Goal: Information Seeking & Learning: Learn about a topic

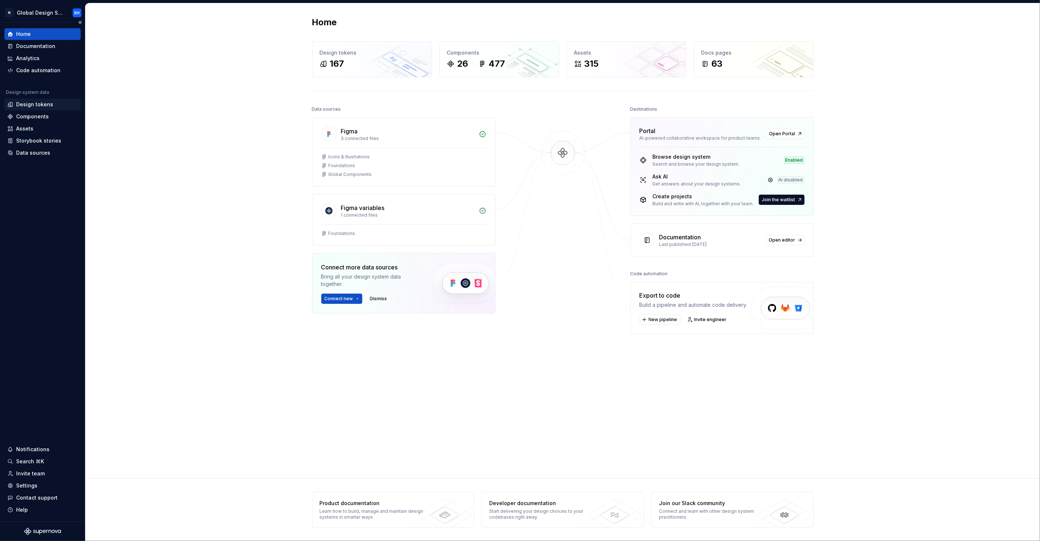
click at [39, 103] on div "Design tokens" at bounding box center [34, 104] width 37 height 7
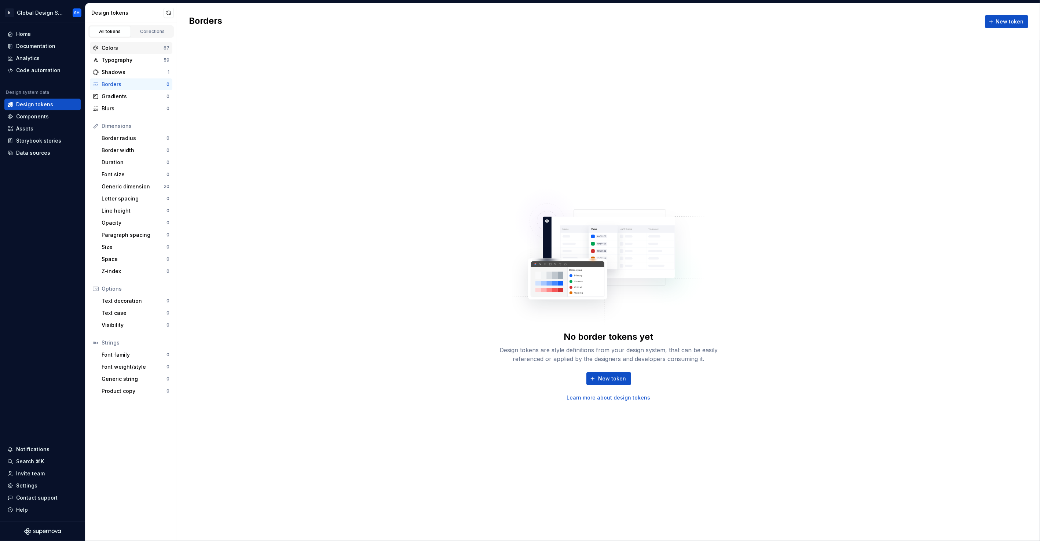
click at [120, 46] on div "Colors" at bounding box center [133, 47] width 62 height 7
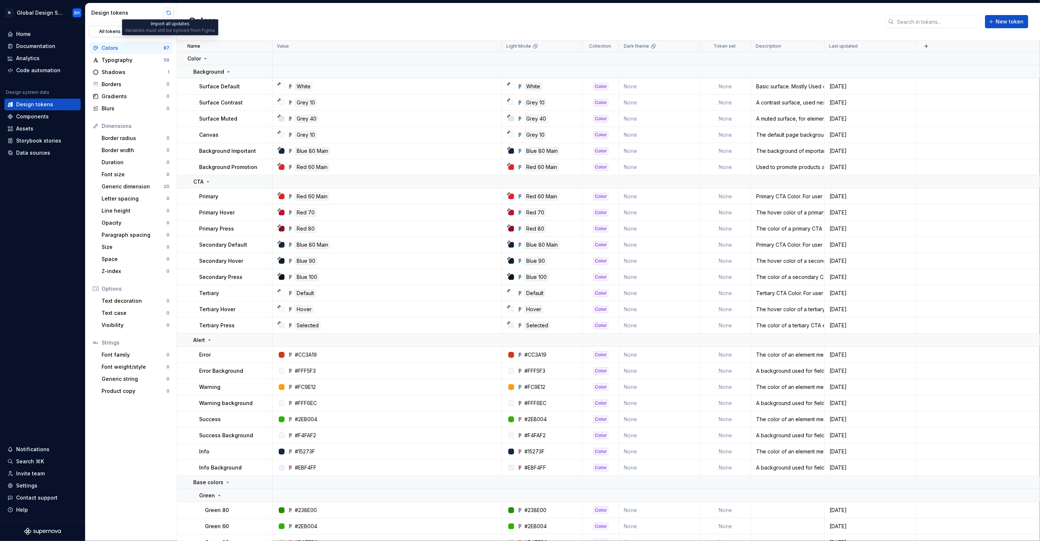
click at [168, 13] on button "button" at bounding box center [169, 13] width 10 height 10
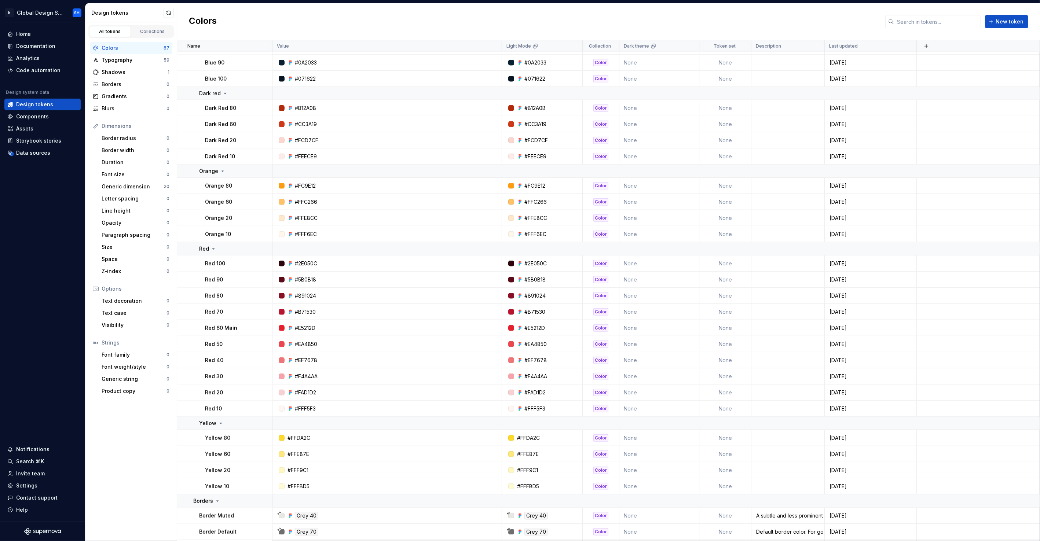
scroll to position [1020, 0]
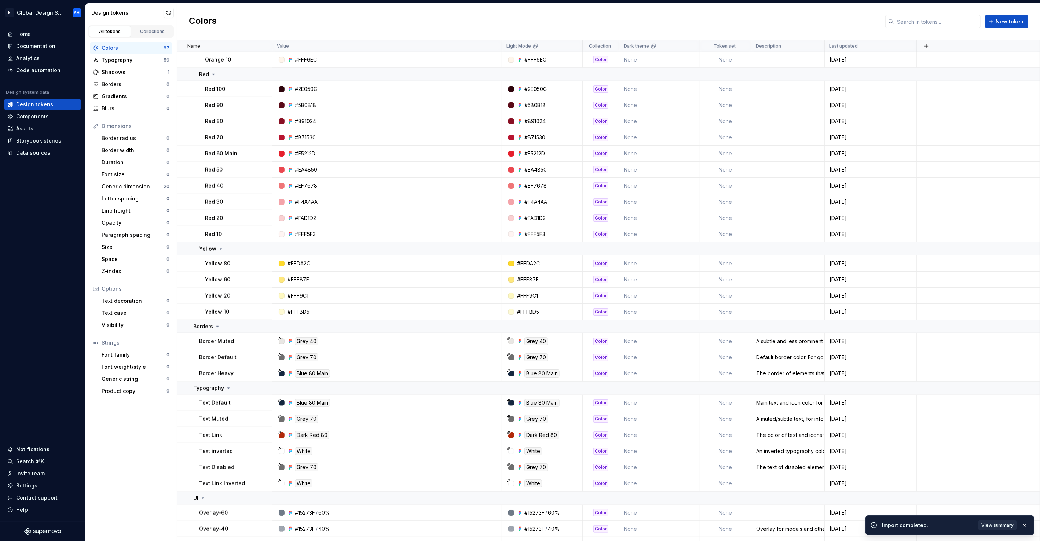
click at [999, 527] on span "View summary" at bounding box center [998, 526] width 32 height 6
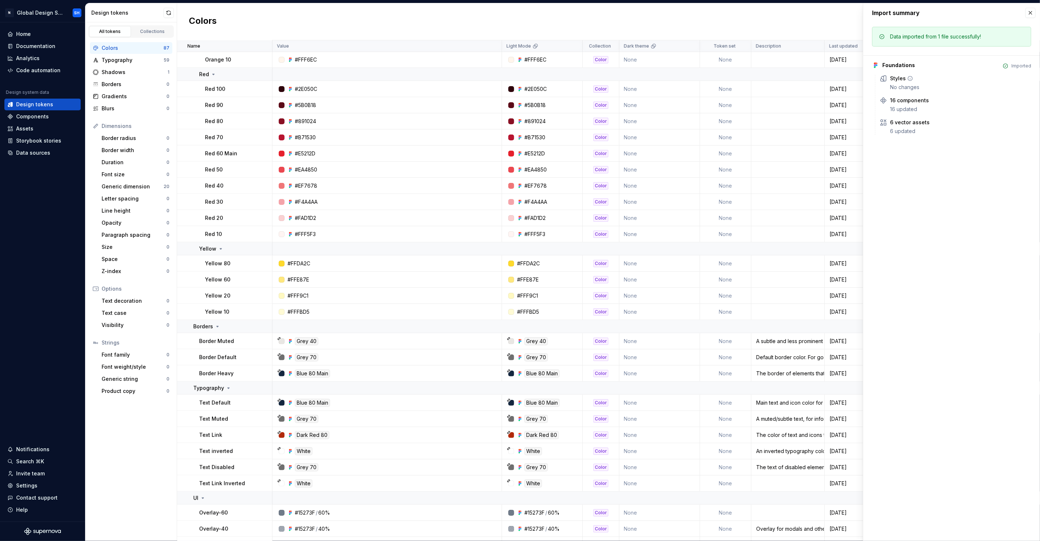
click at [900, 82] on div "Styles" at bounding box center [898, 78] width 16 height 7
click at [899, 67] on div "Foundations" at bounding box center [899, 65] width 33 height 7
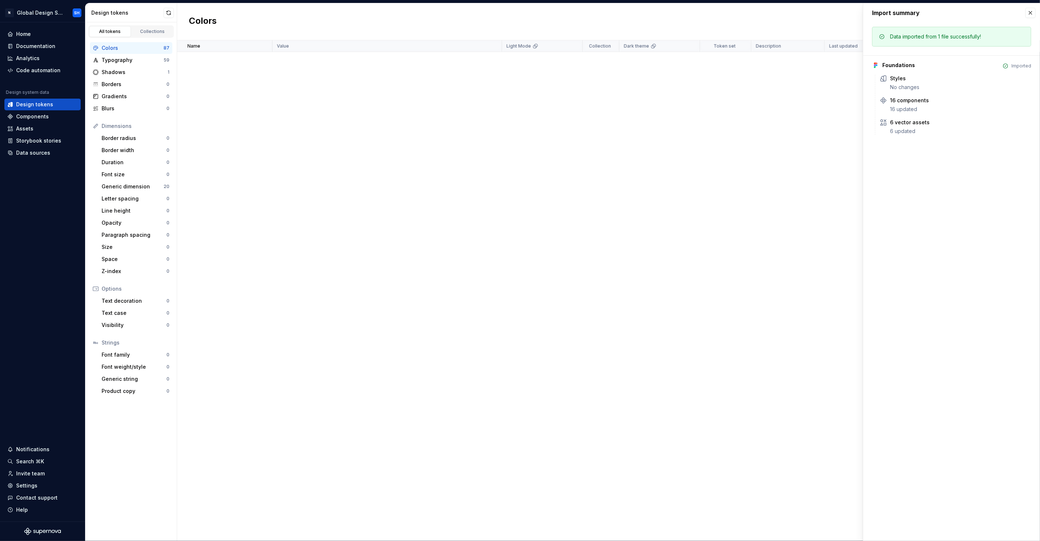
scroll to position [0, 0]
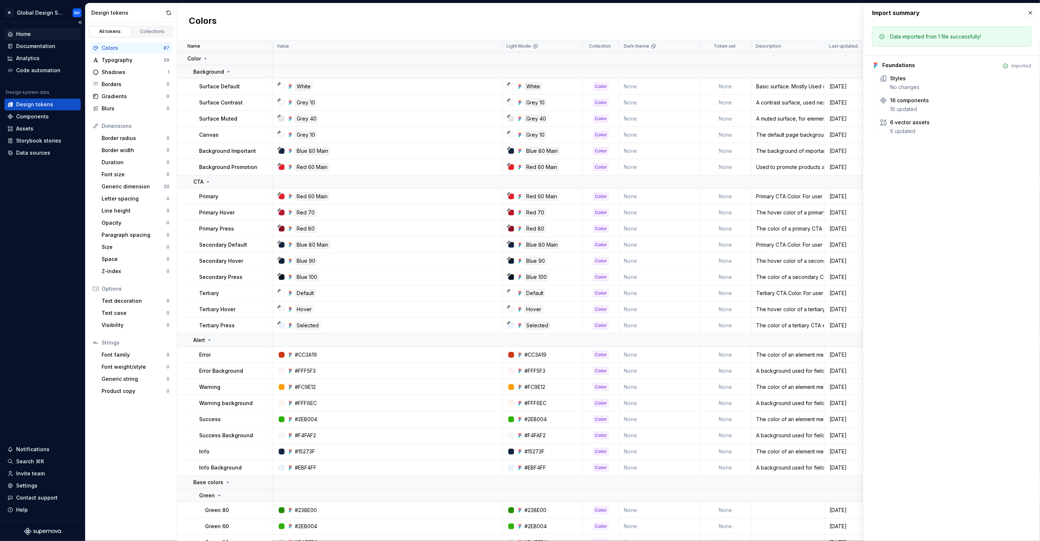
click at [29, 33] on div "Home" at bounding box center [23, 33] width 15 height 7
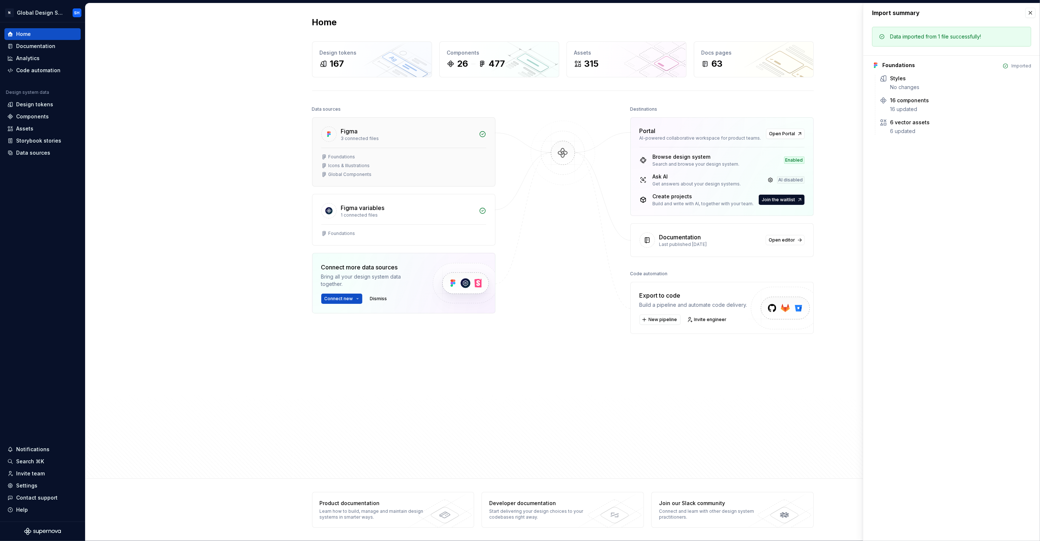
click at [411, 152] on div "Foundations Icons & Illustrations Global Components" at bounding box center [404, 167] width 183 height 39
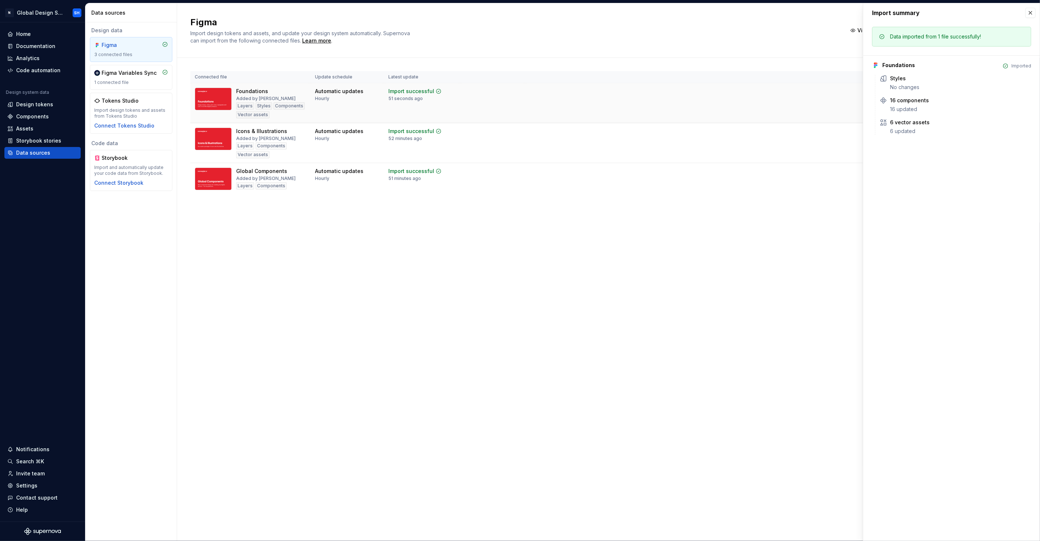
click at [426, 100] on div "Import successful 51 seconds ago" at bounding box center [414, 95] width 53 height 14
click at [376, 89] on div "Automatic updates Hourly" at bounding box center [347, 95] width 65 height 14
click at [847, 102] on td "View summary Import updates" at bounding box center [776, 97] width 502 height 28
click at [911, 87] on div "No changes" at bounding box center [960, 87] width 141 height 7
click at [905, 79] on div "Styles" at bounding box center [898, 78] width 16 height 7
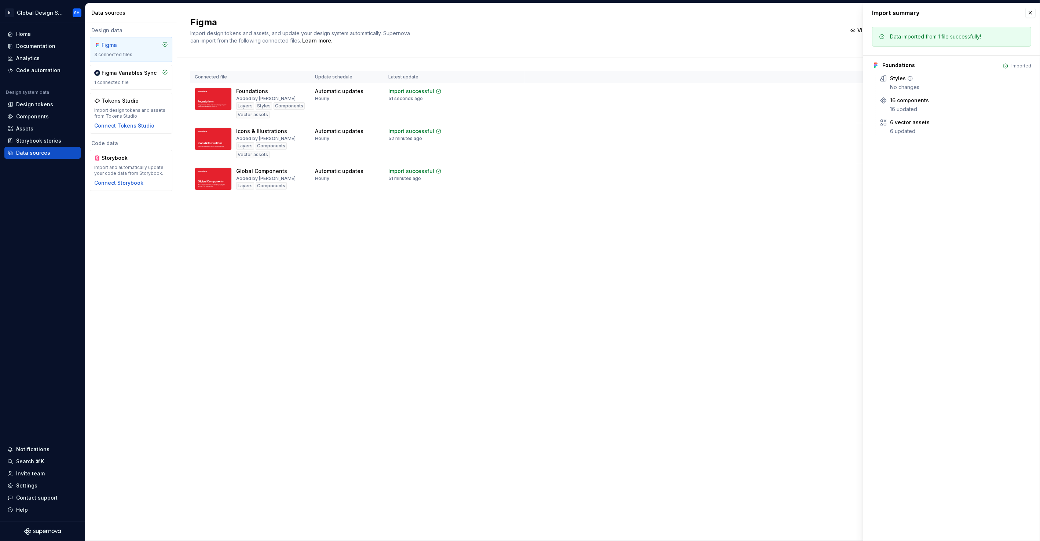
click at [906, 79] on div "Styles" at bounding box center [960, 78] width 141 height 7
click at [909, 78] on icon at bounding box center [910, 79] width 6 height 6
click at [111, 77] on div "Figma Variables Sync" at bounding box center [131, 72] width 74 height 7
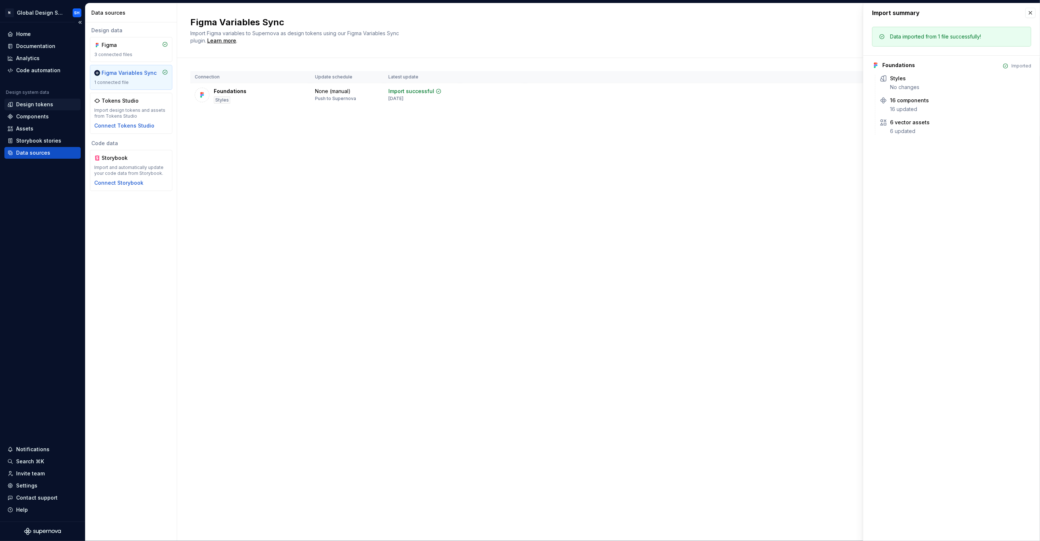
click at [31, 104] on div "Design tokens" at bounding box center [34, 104] width 37 height 7
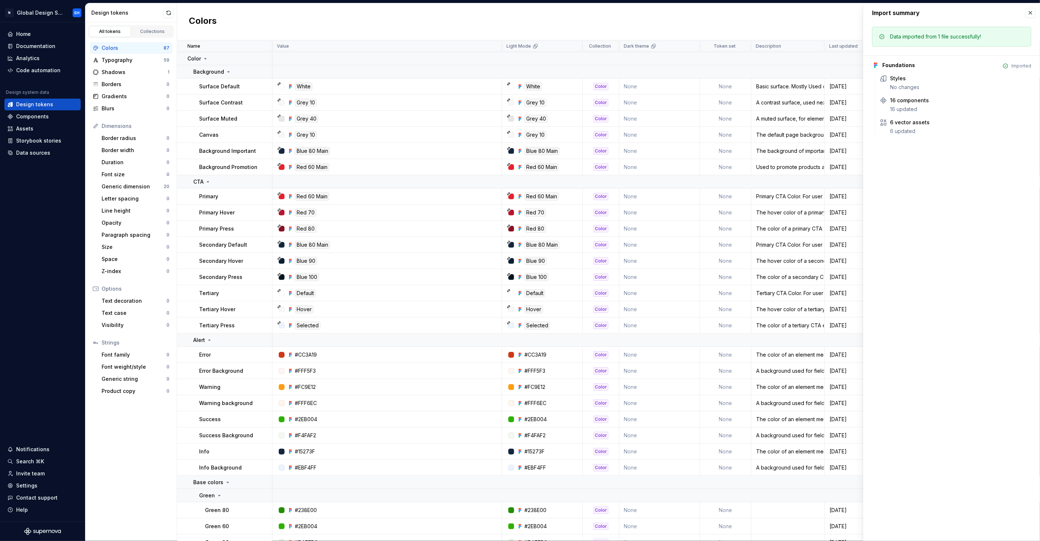
click at [147, 47] on div "Colors" at bounding box center [133, 47] width 62 height 7
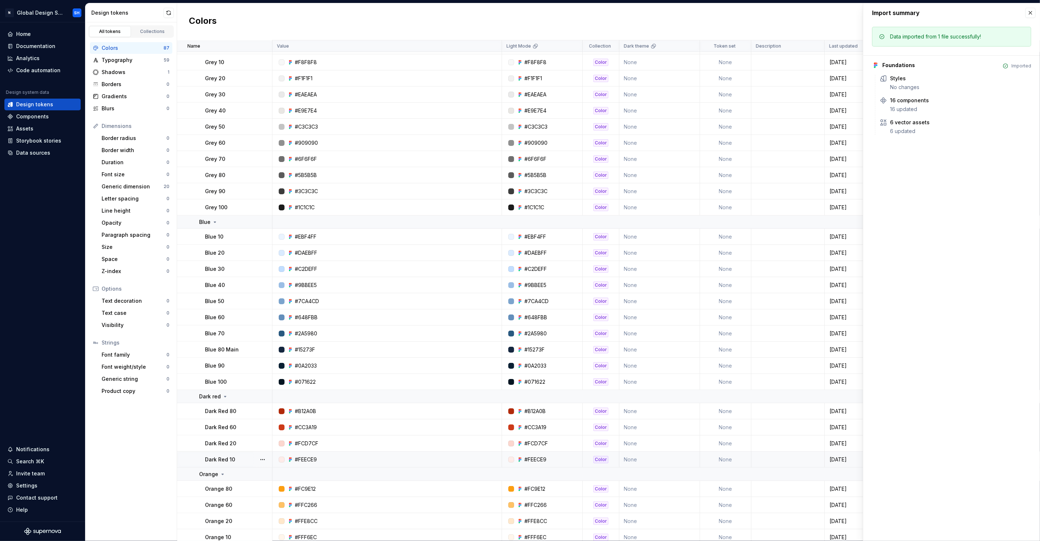
scroll to position [1125, 0]
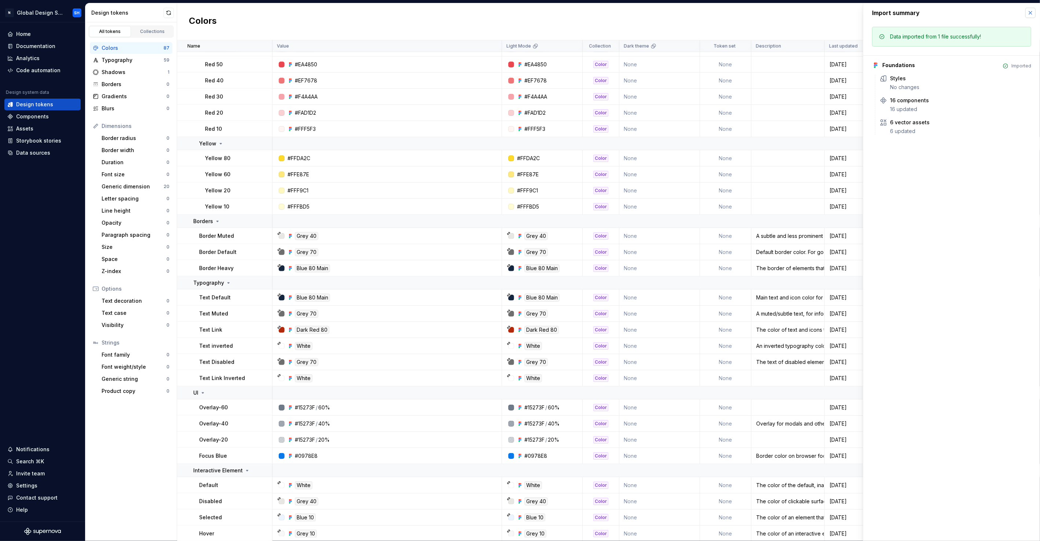
click at [1030, 12] on button "button" at bounding box center [1031, 13] width 10 height 10
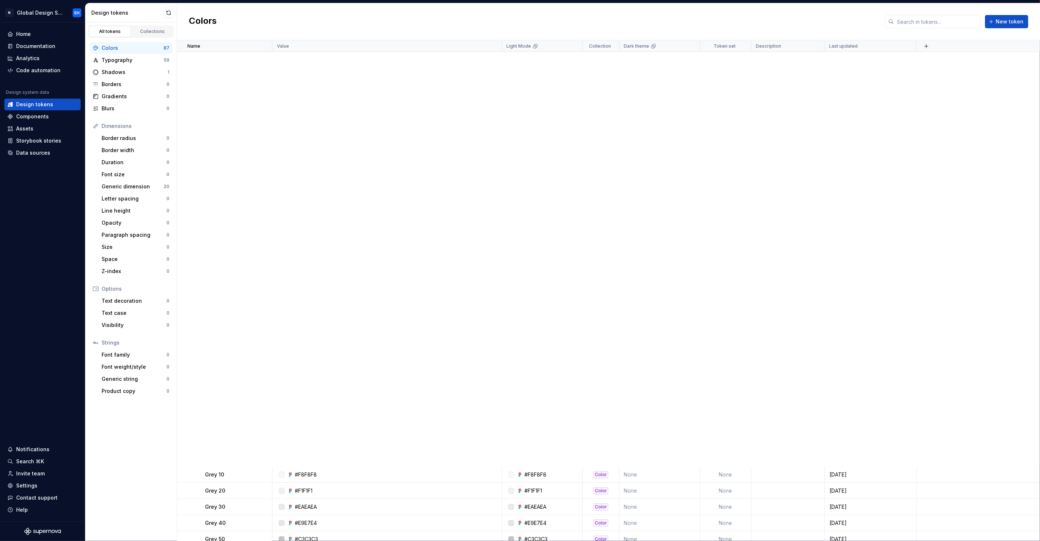
scroll to position [0, 0]
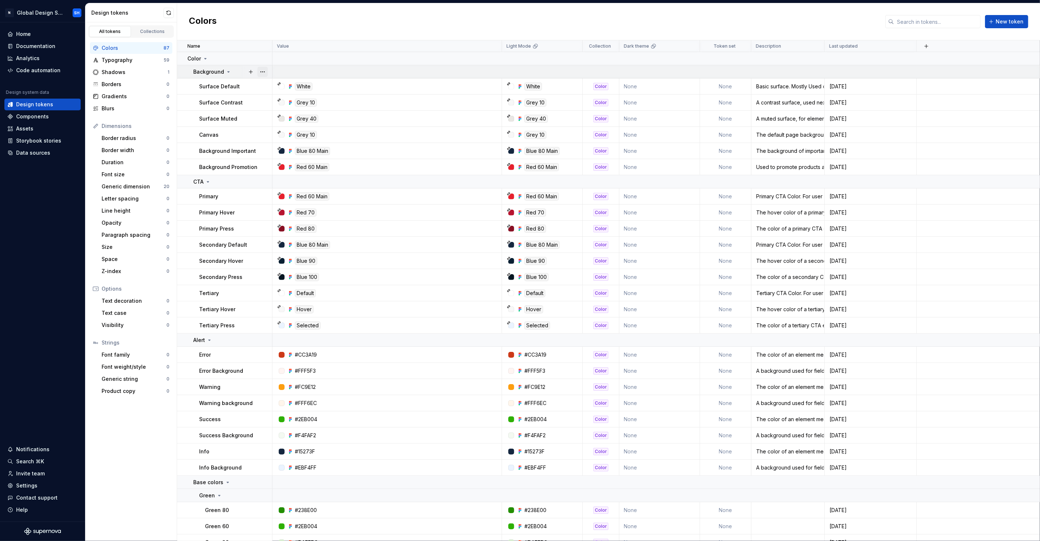
click at [264, 73] on button "button" at bounding box center [262, 72] width 10 height 10
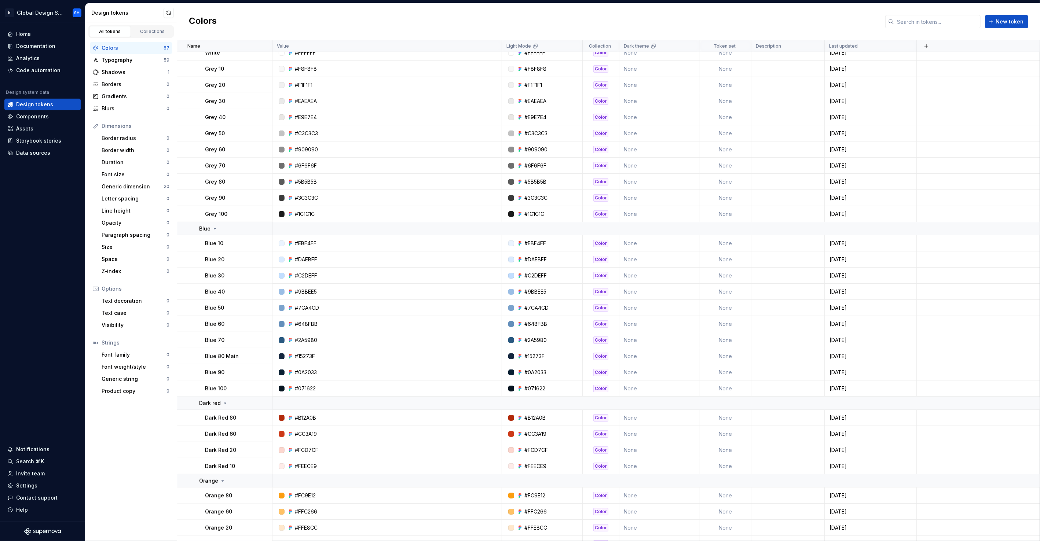
scroll to position [650, 0]
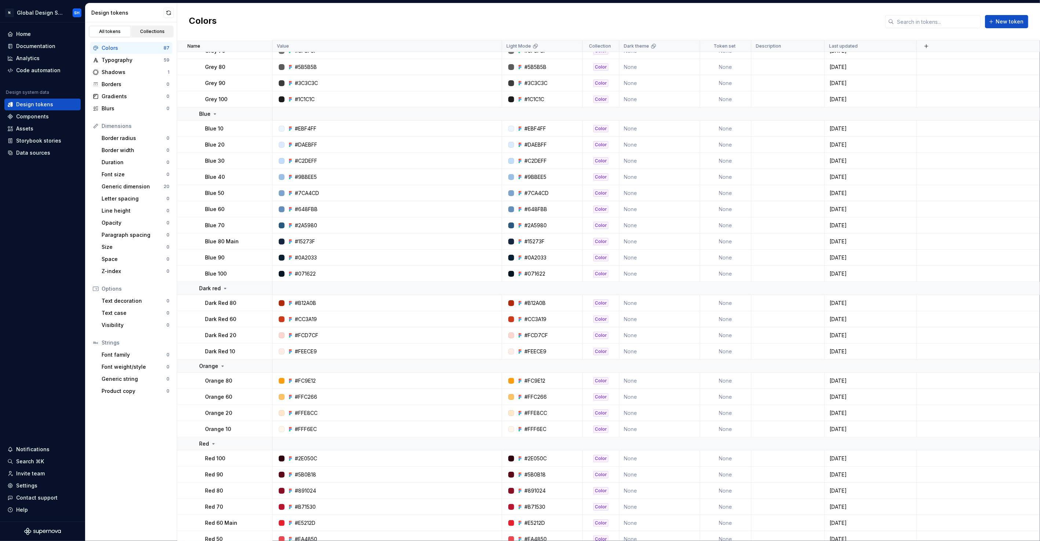
click at [152, 37] on link "Collections" at bounding box center [153, 31] width 42 height 11
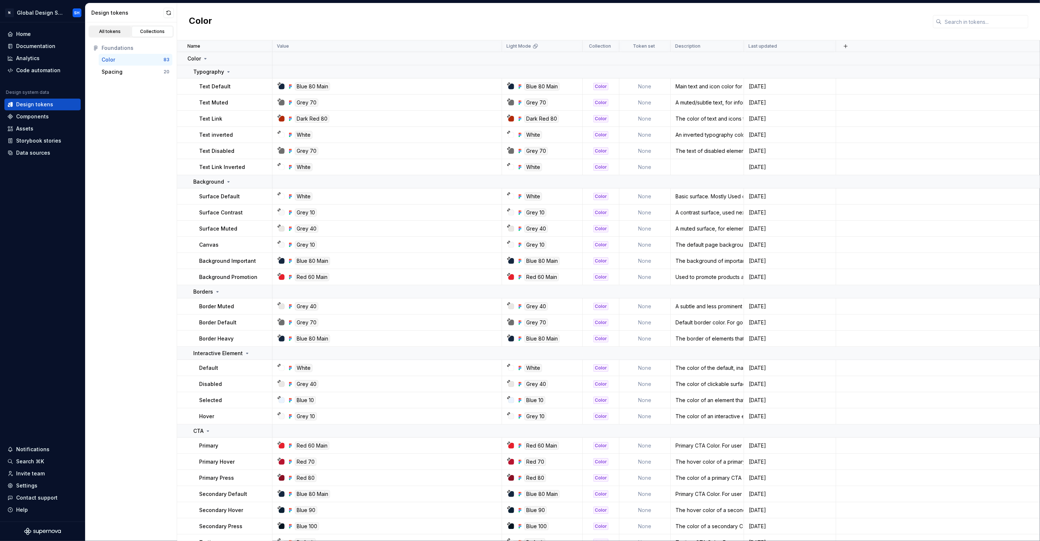
click at [113, 33] on div "All tokens" at bounding box center [110, 32] width 37 height 6
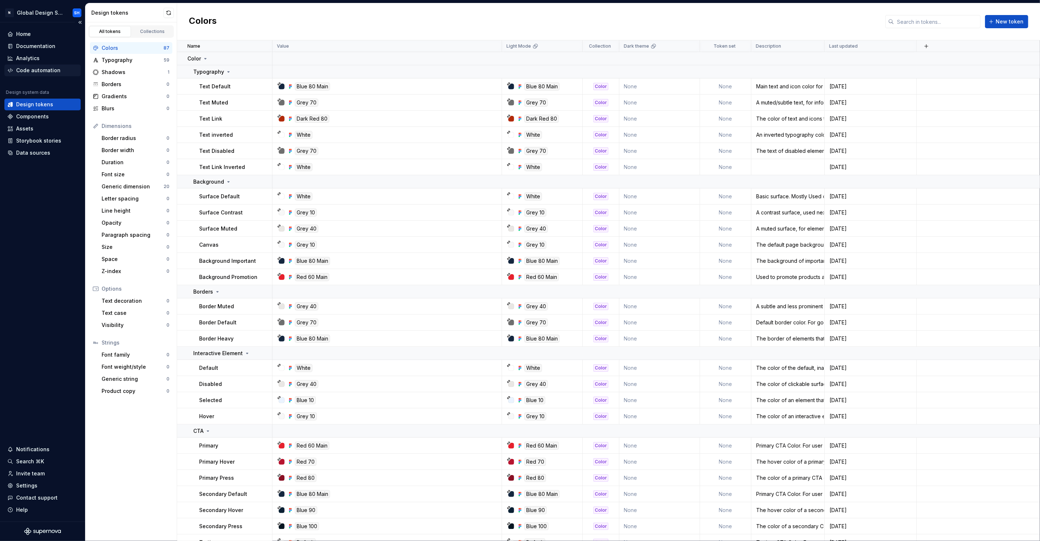
click at [45, 70] on div "Code automation" at bounding box center [38, 70] width 44 height 7
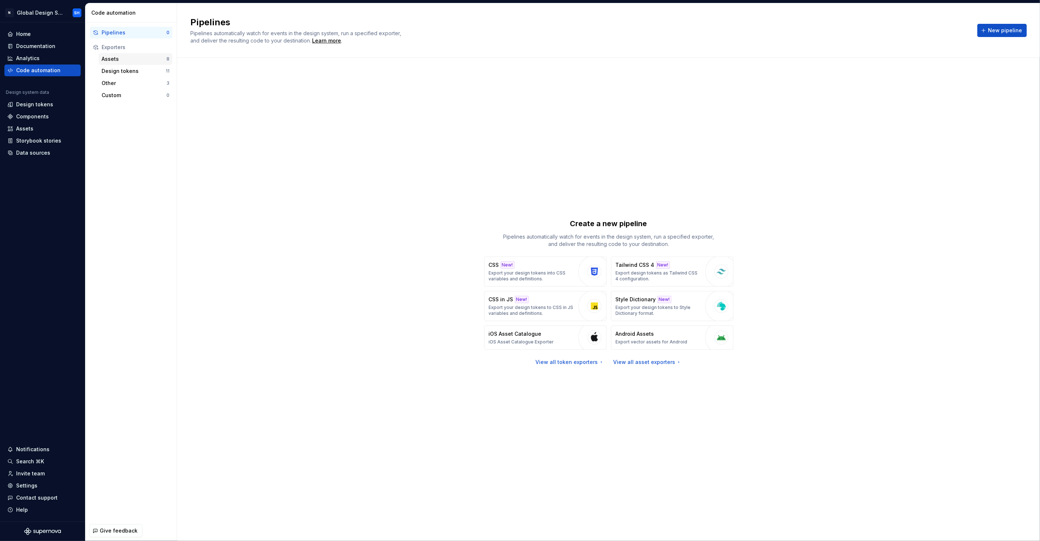
click at [114, 60] on div "Assets" at bounding box center [134, 58] width 65 height 7
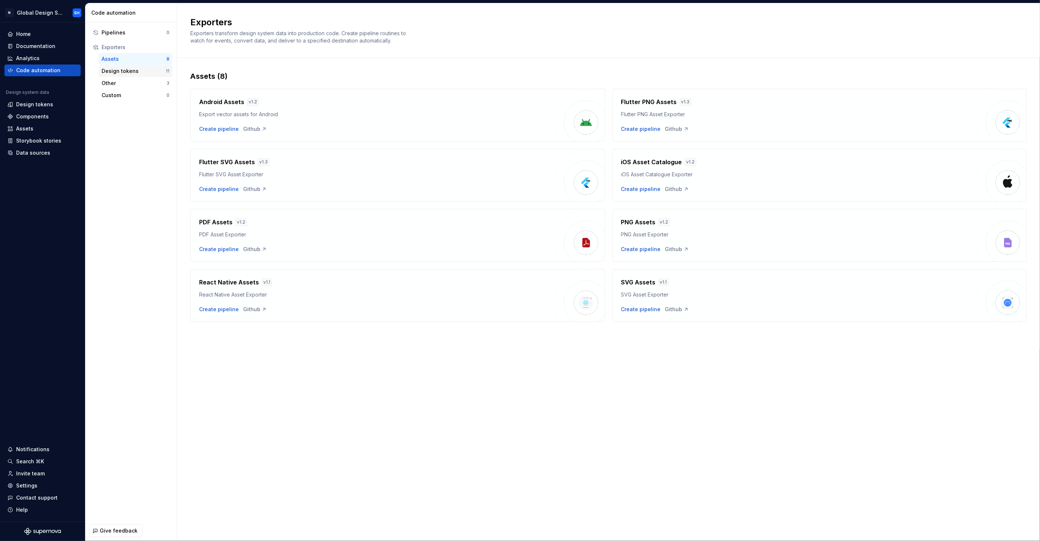
click at [122, 73] on div "Design tokens" at bounding box center [134, 70] width 64 height 7
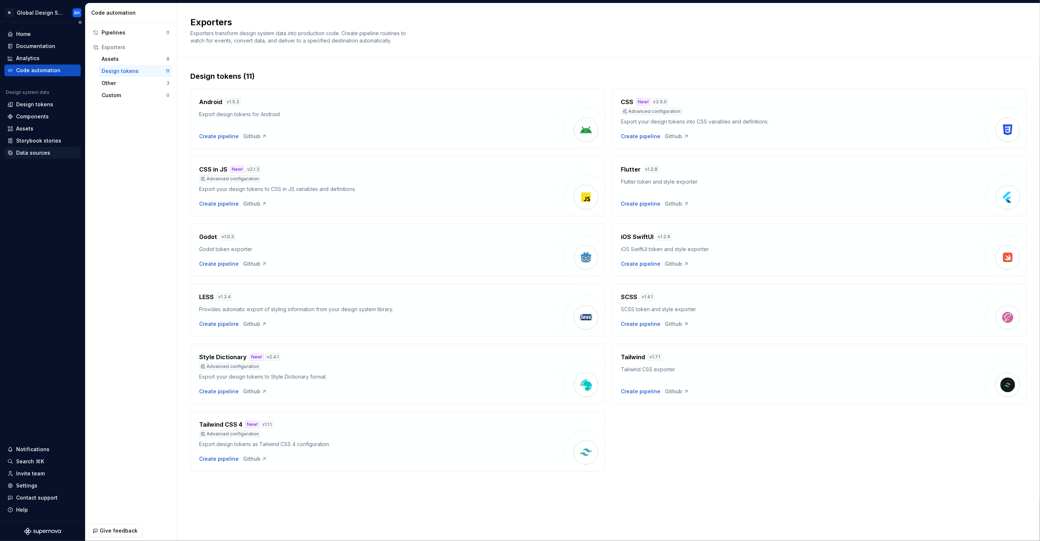
click at [29, 153] on div "Data sources" at bounding box center [33, 152] width 34 height 7
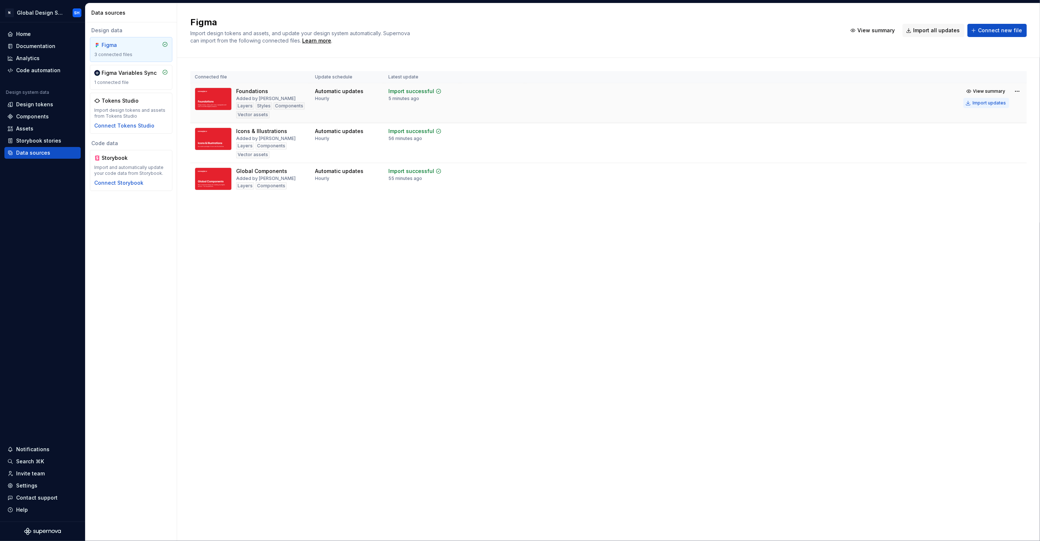
click at [990, 104] on div "Import updates" at bounding box center [989, 103] width 33 height 6
click at [23, 47] on div "Documentation" at bounding box center [35, 46] width 39 height 7
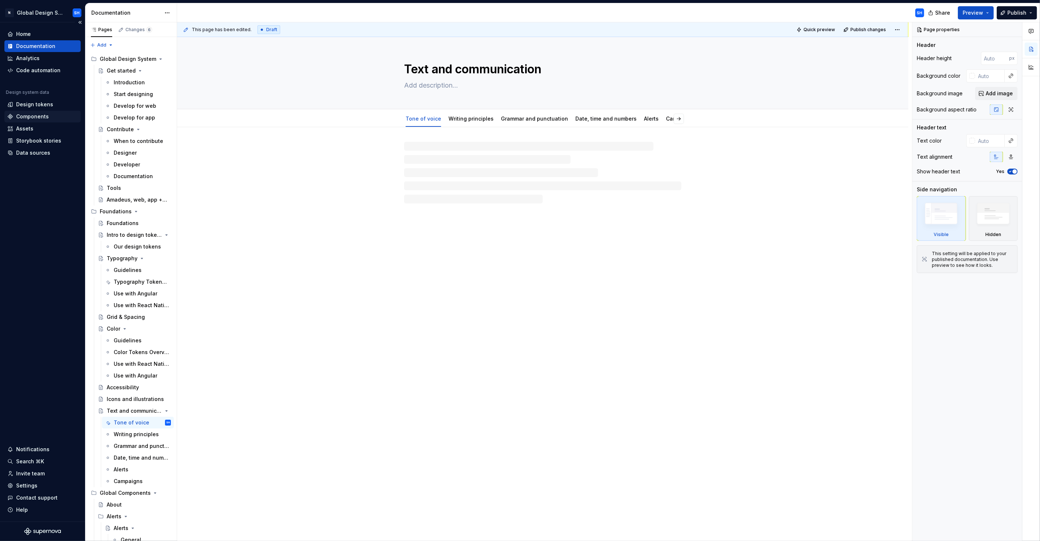
click at [32, 116] on div "Components" at bounding box center [32, 116] width 33 height 7
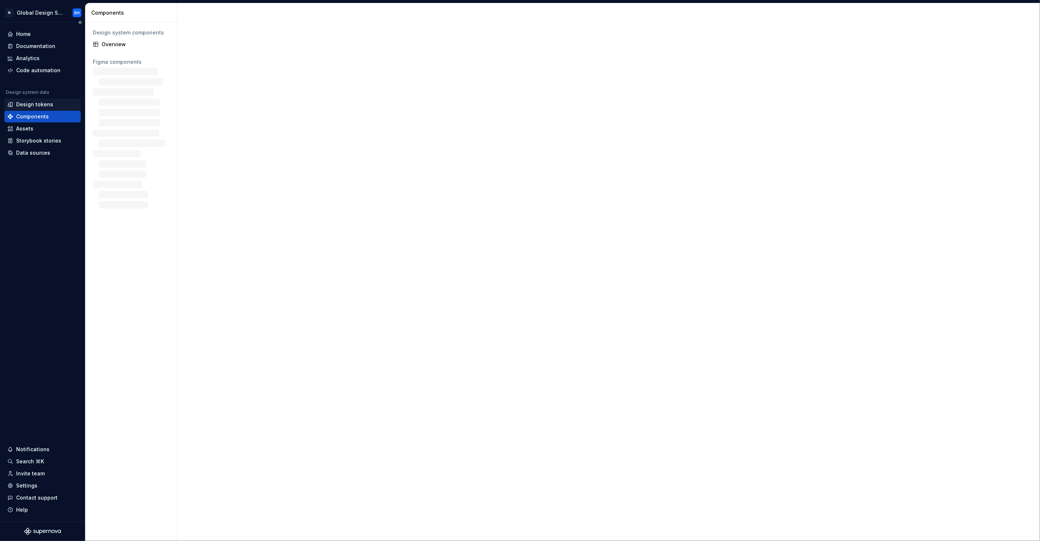
click at [32, 103] on div "Design tokens" at bounding box center [34, 104] width 37 height 7
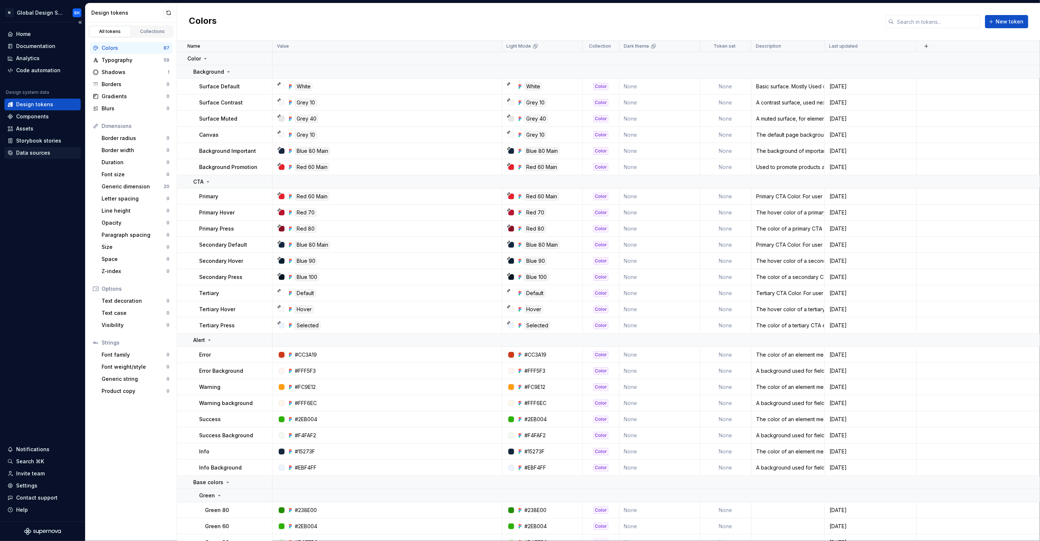
click at [36, 153] on div "Data sources" at bounding box center [33, 152] width 34 height 7
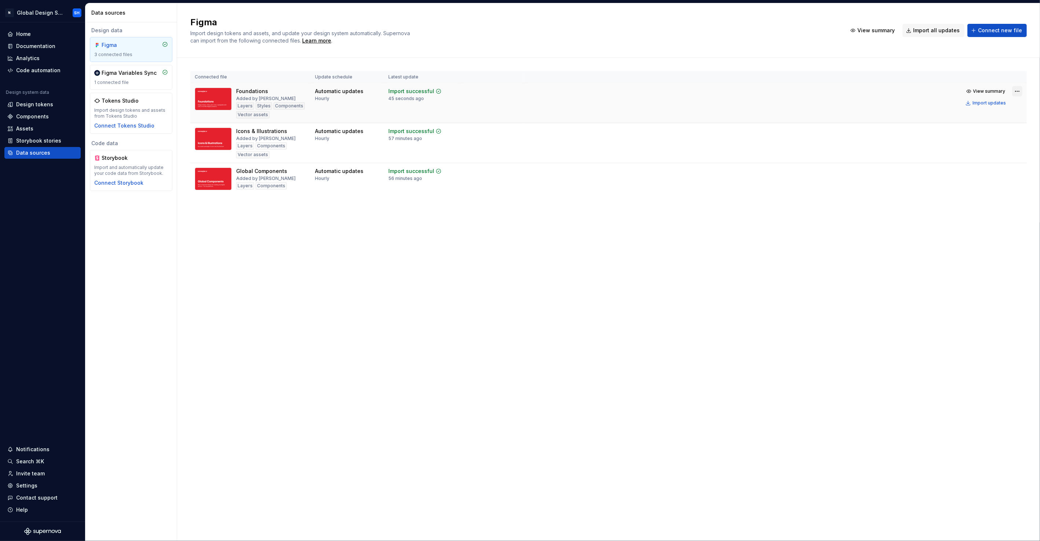
click at [1017, 89] on html "N Global Design System SH Home Documentation Analytics Code automation Design s…" at bounding box center [520, 270] width 1040 height 541
click at [967, 142] on link "Open file in [GEOGRAPHIC_DATA]" at bounding box center [995, 141] width 84 height 7
click at [33, 102] on div "Design tokens" at bounding box center [34, 104] width 37 height 7
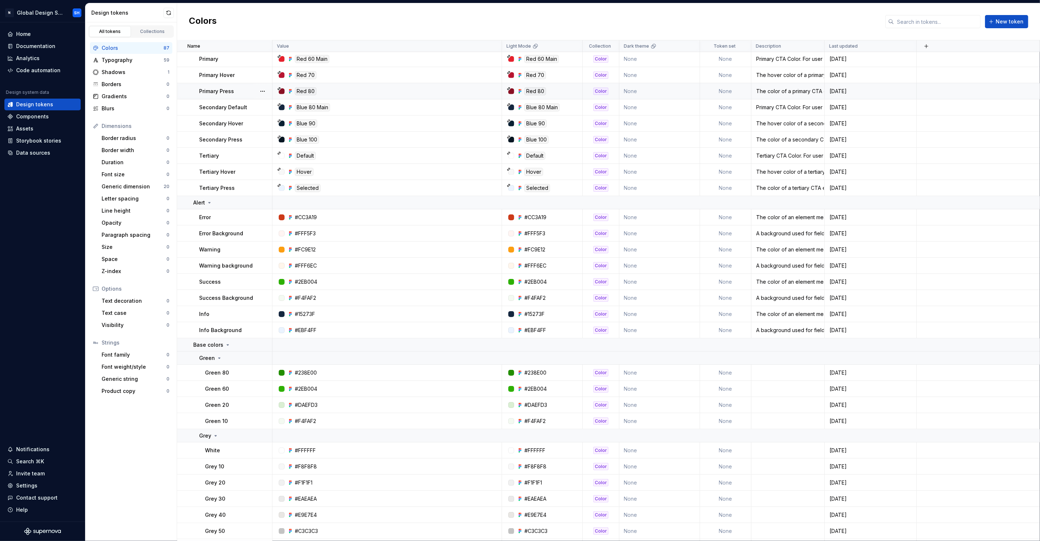
scroll to position [138, 0]
click at [227, 343] on icon at bounding box center [228, 344] width 6 height 6
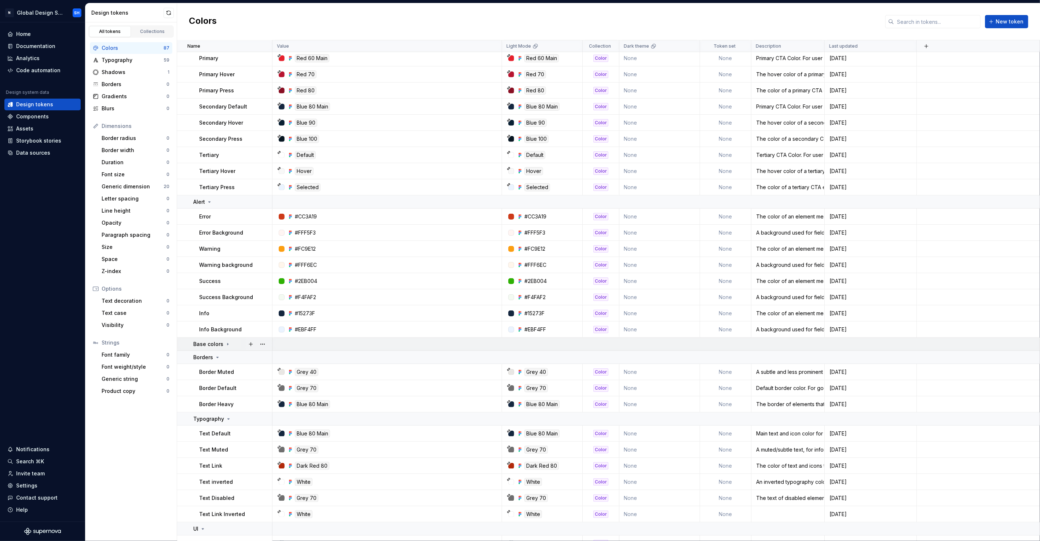
click at [227, 344] on icon at bounding box center [228, 344] width 6 height 6
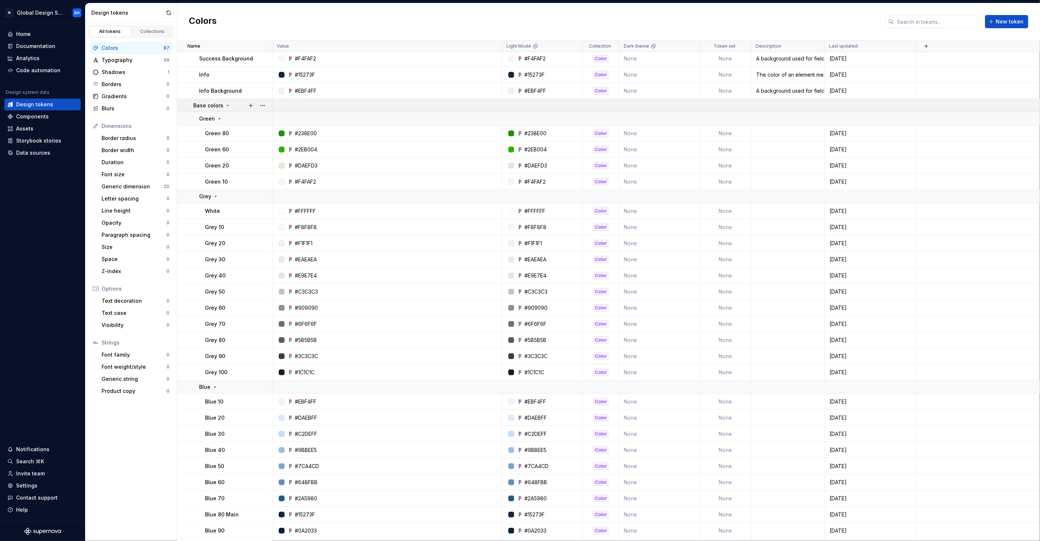
scroll to position [0, 0]
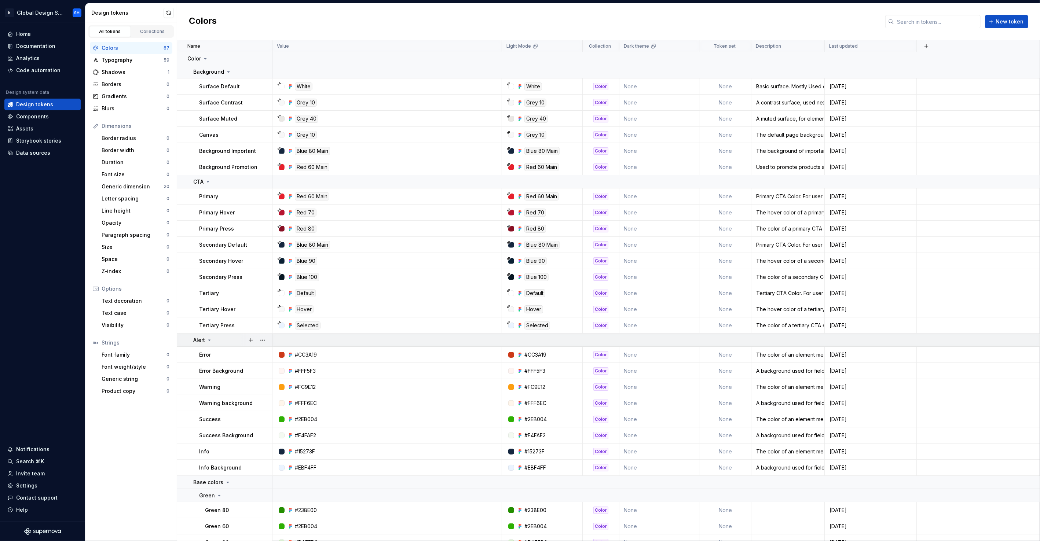
click at [208, 341] on icon at bounding box center [210, 340] width 6 height 6
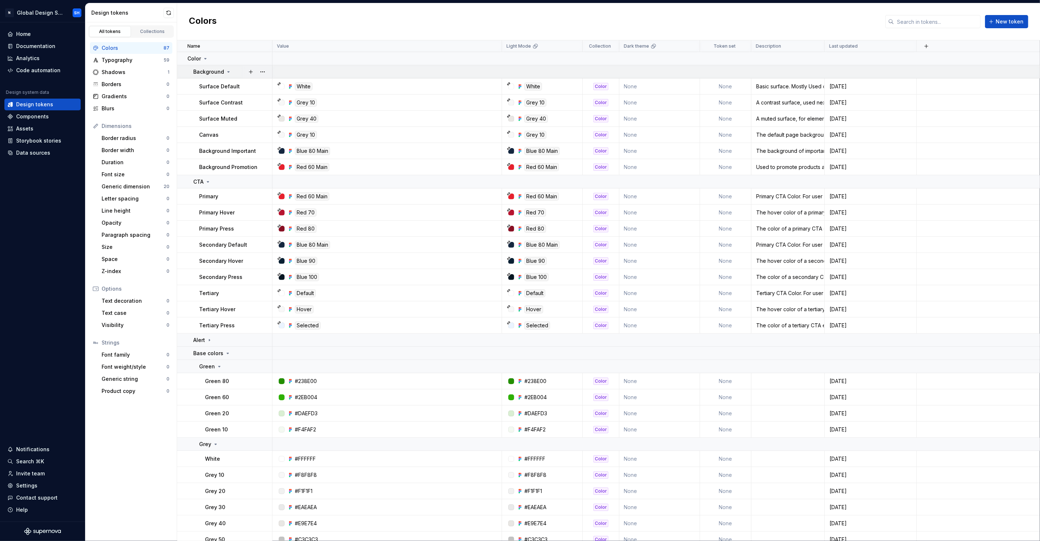
click at [229, 71] on icon at bounding box center [229, 72] width 6 height 6
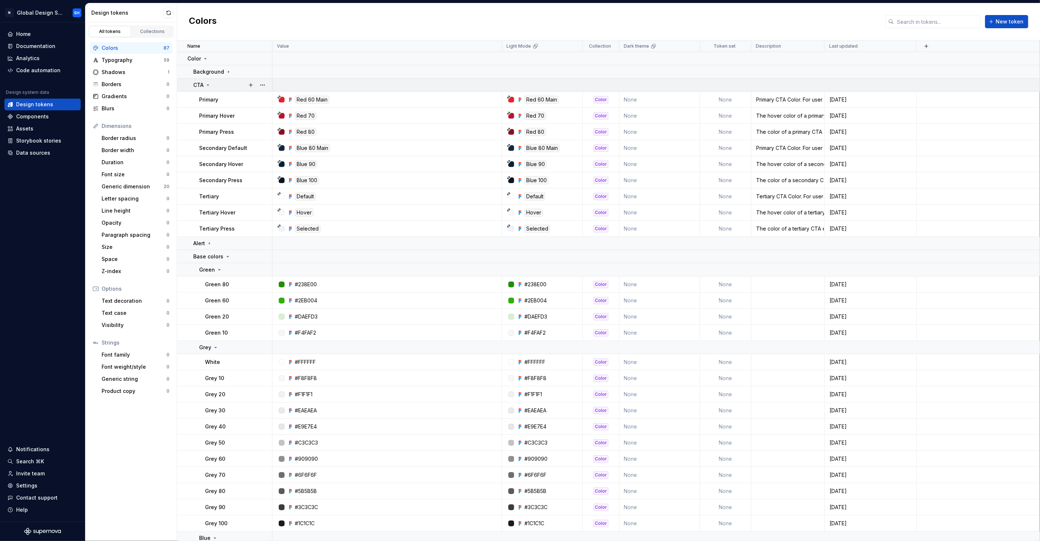
click at [209, 84] on icon at bounding box center [208, 85] width 6 height 6
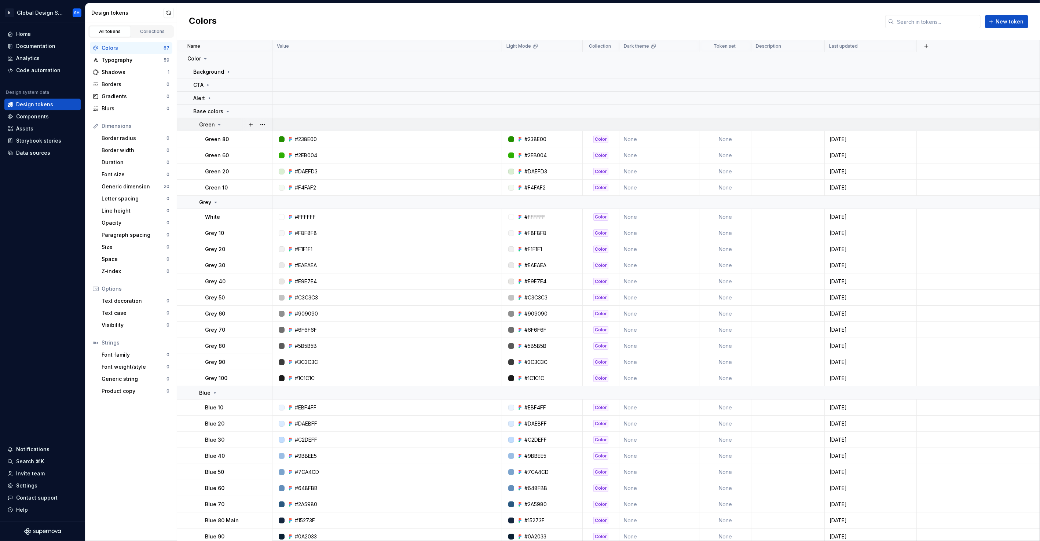
click at [217, 124] on icon at bounding box center [219, 125] width 6 height 6
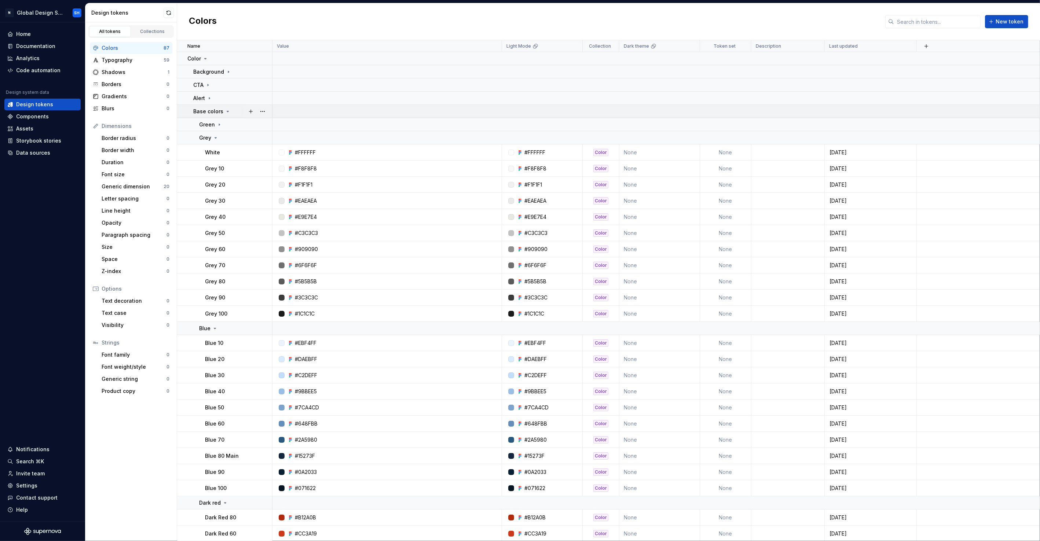
click at [225, 113] on icon at bounding box center [228, 112] width 6 height 6
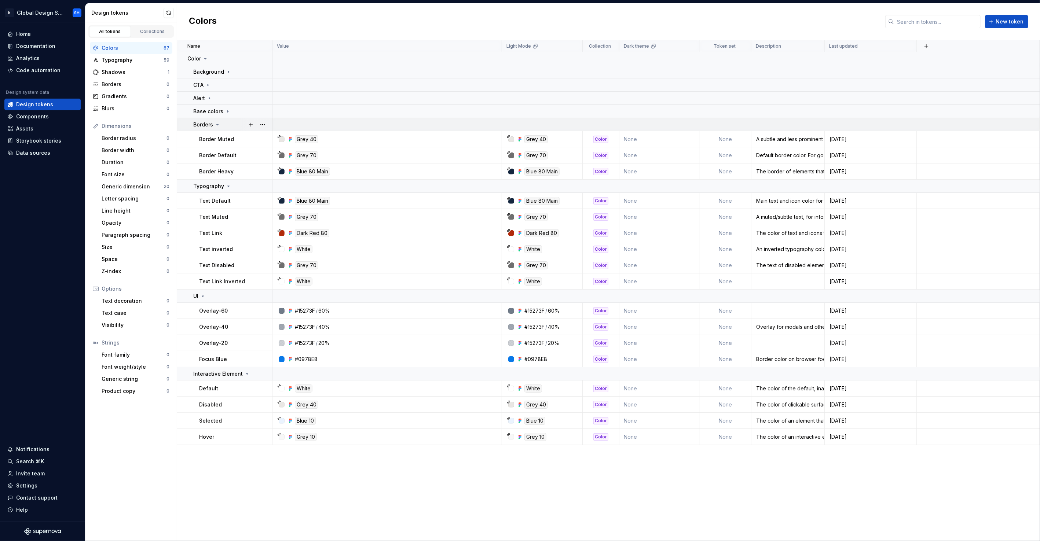
click at [216, 122] on icon at bounding box center [218, 125] width 6 height 6
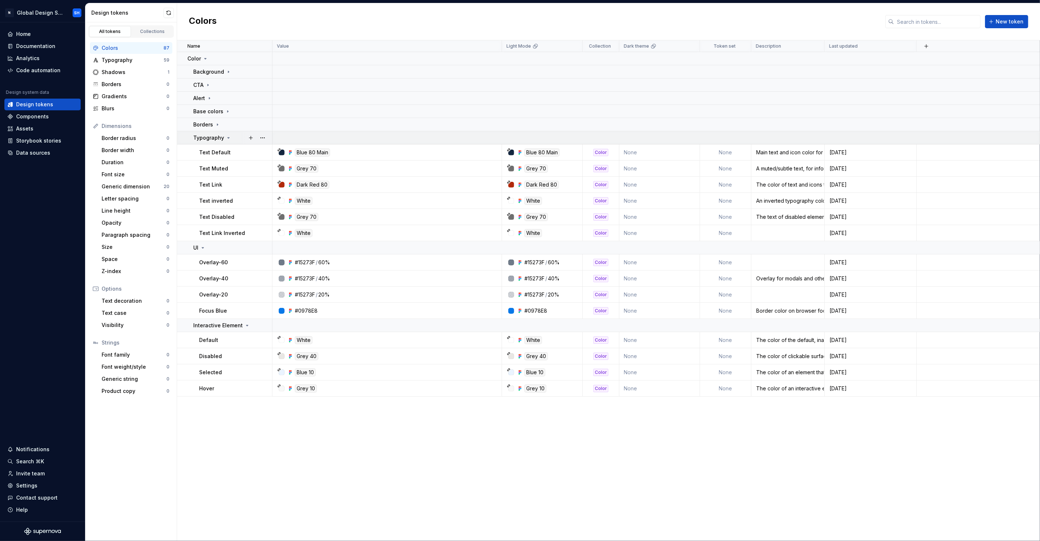
click at [221, 140] on p "Typography" at bounding box center [208, 137] width 31 height 7
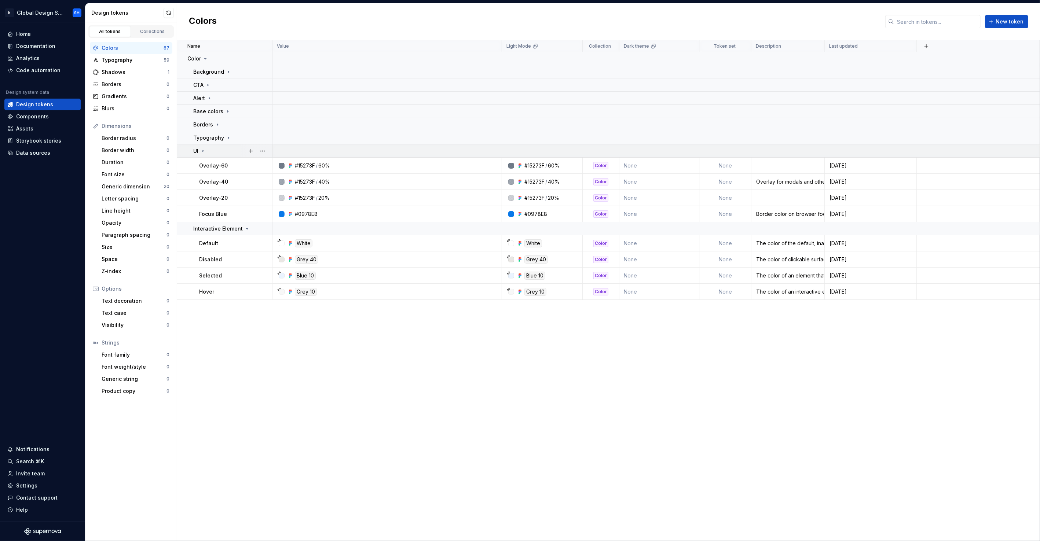
click at [202, 150] on icon at bounding box center [203, 151] width 6 height 6
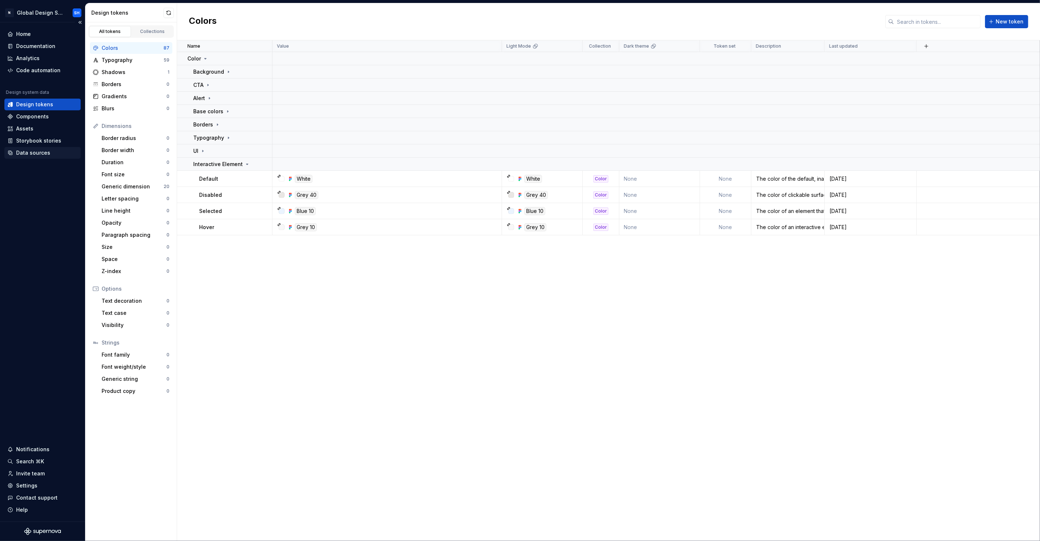
click at [27, 153] on div "Data sources" at bounding box center [33, 152] width 34 height 7
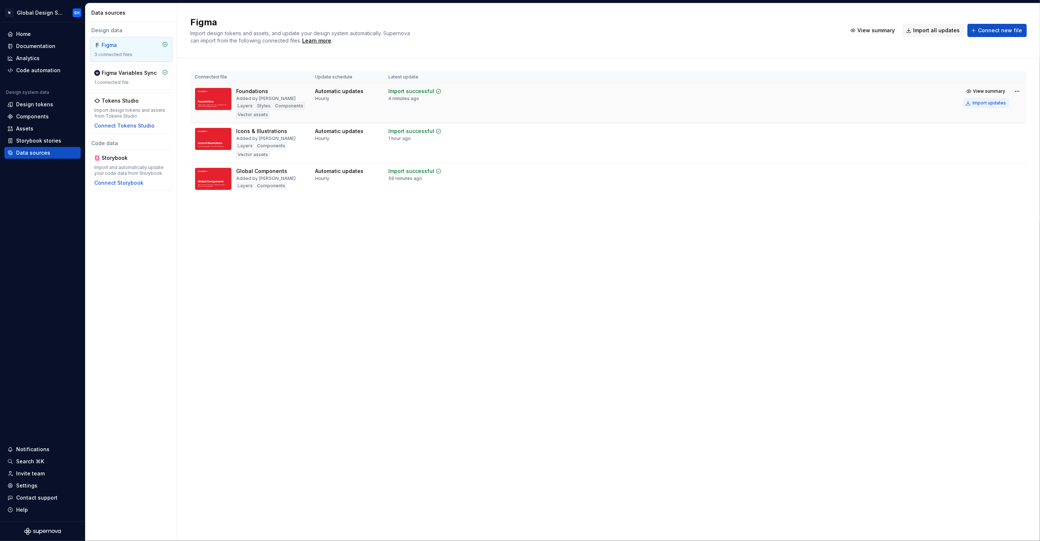
click at [993, 103] on div "Import updates" at bounding box center [989, 103] width 33 height 6
click at [998, 526] on span "View summary" at bounding box center [998, 526] width 32 height 6
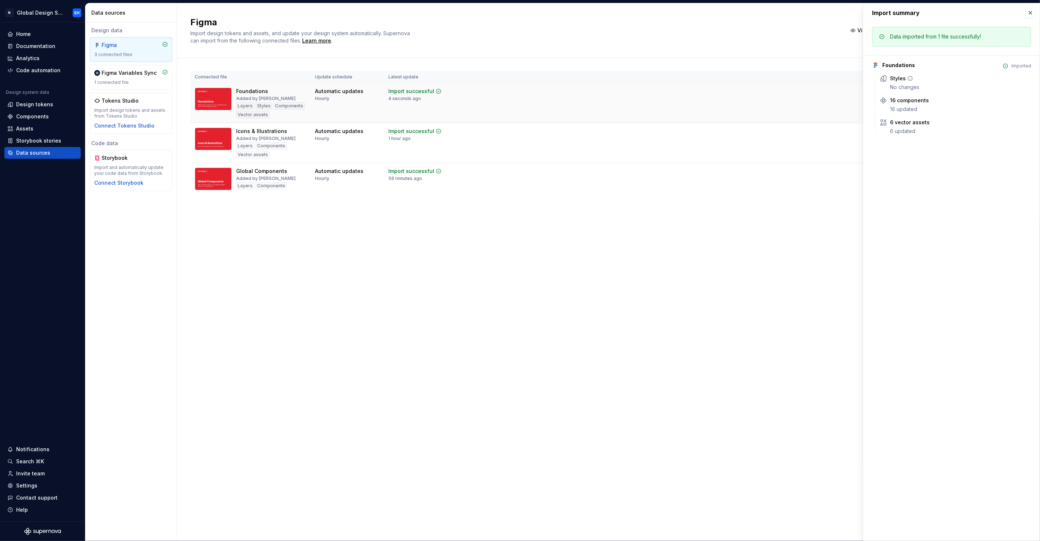
click at [900, 82] on div "Styles" at bounding box center [898, 78] width 16 height 7
click at [910, 79] on icon at bounding box center [910, 79] width 6 height 6
click at [256, 93] on div "Foundations" at bounding box center [252, 91] width 32 height 7
click at [135, 79] on div "Figma Variables Sync 1 connected file" at bounding box center [131, 77] width 74 height 16
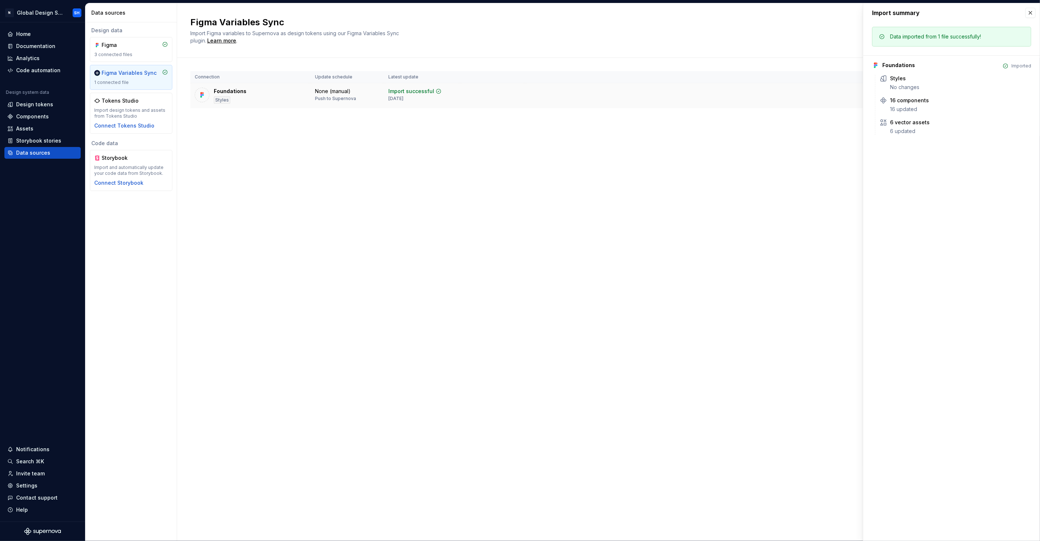
click at [256, 97] on div "Foundations Styles" at bounding box center [251, 96] width 112 height 16
click at [35, 117] on div "Components" at bounding box center [32, 116] width 33 height 7
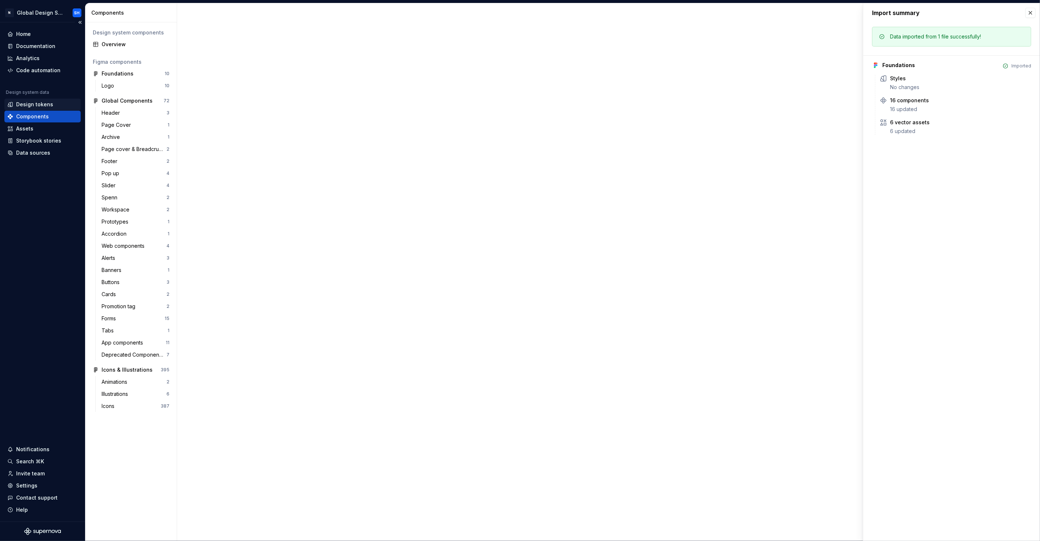
click at [34, 103] on div "Design tokens" at bounding box center [34, 104] width 37 height 7
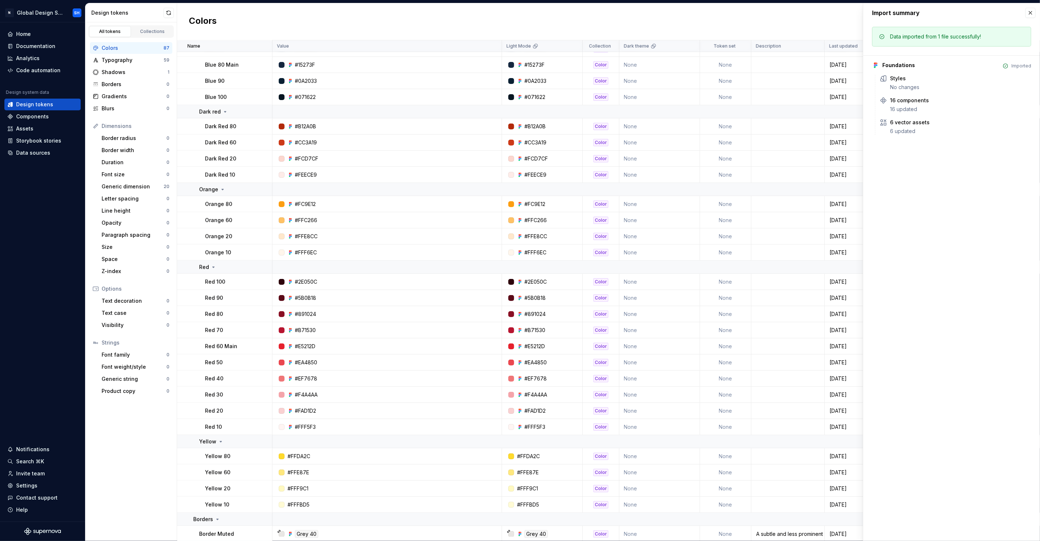
scroll to position [832, 0]
click at [211, 390] on p "Red 30" at bounding box center [214, 390] width 18 height 7
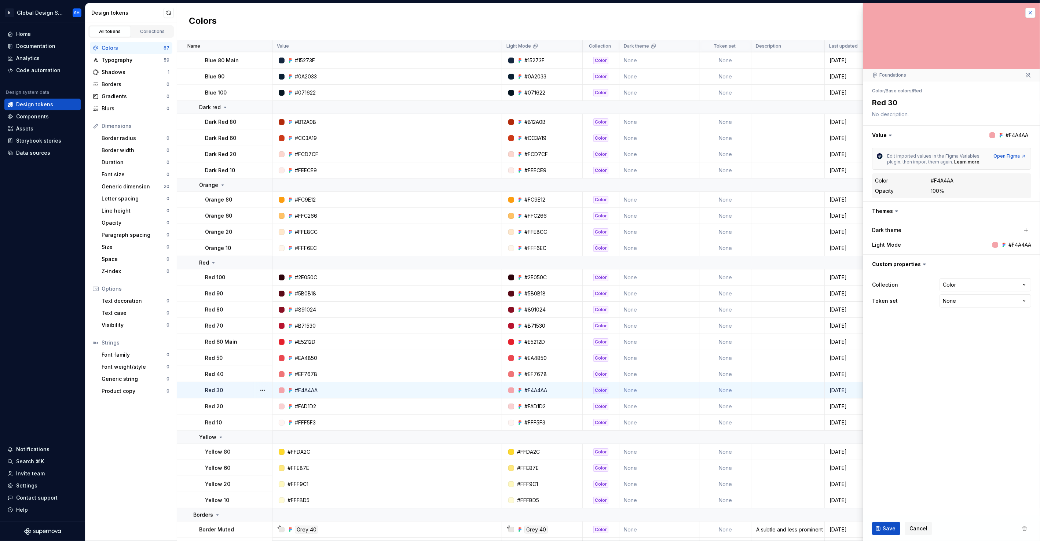
click at [1029, 15] on button "button" at bounding box center [1031, 13] width 10 height 10
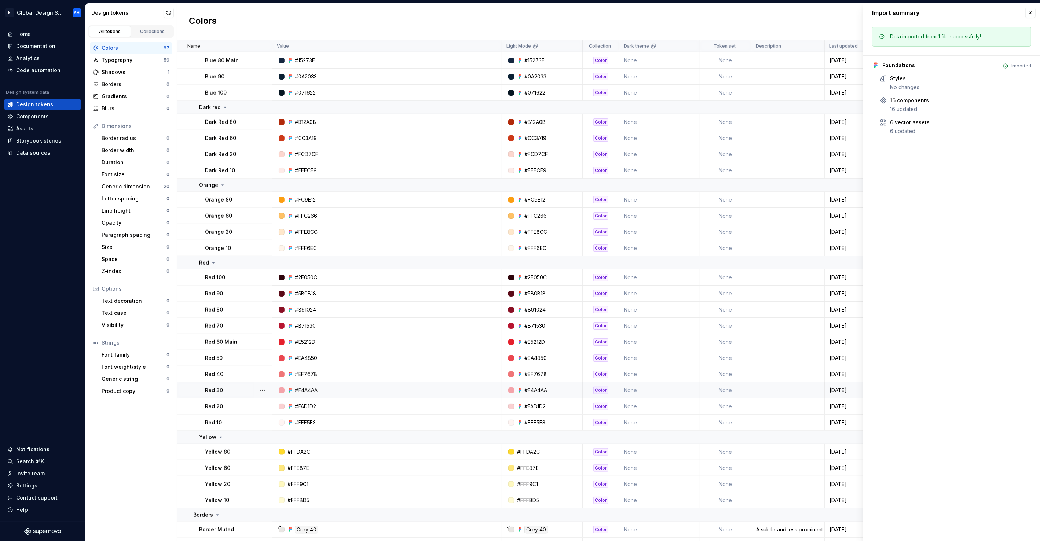
click at [220, 393] on p "Red 30" at bounding box center [214, 390] width 18 height 7
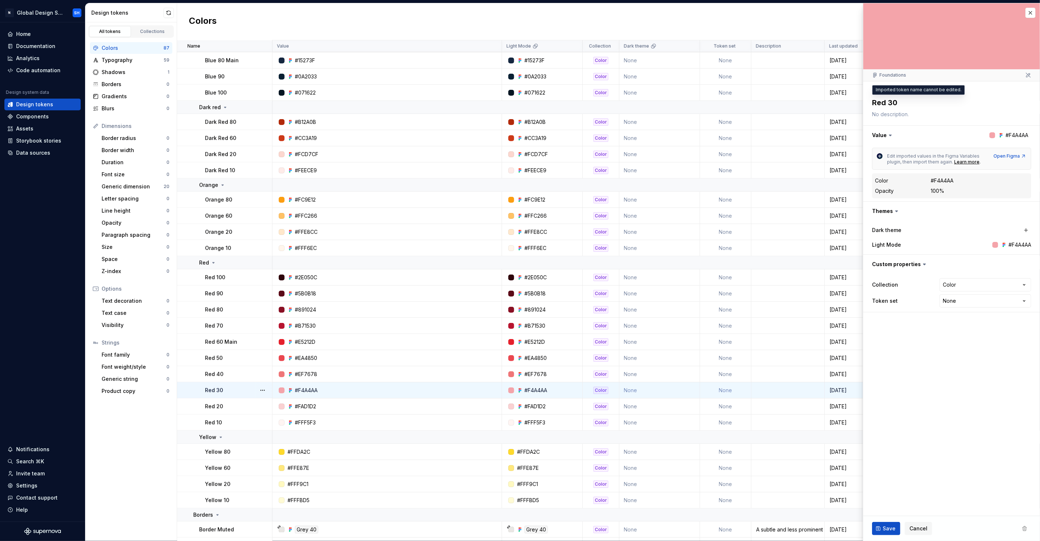
click at [884, 103] on textarea "Red 30" at bounding box center [950, 102] width 159 height 13
click at [896, 103] on textarea "Red 30" at bounding box center [950, 102] width 159 height 13
click at [906, 102] on textarea "Red 30" at bounding box center [950, 102] width 159 height 13
click at [900, 102] on textarea "Red 30" at bounding box center [950, 102] width 159 height 13
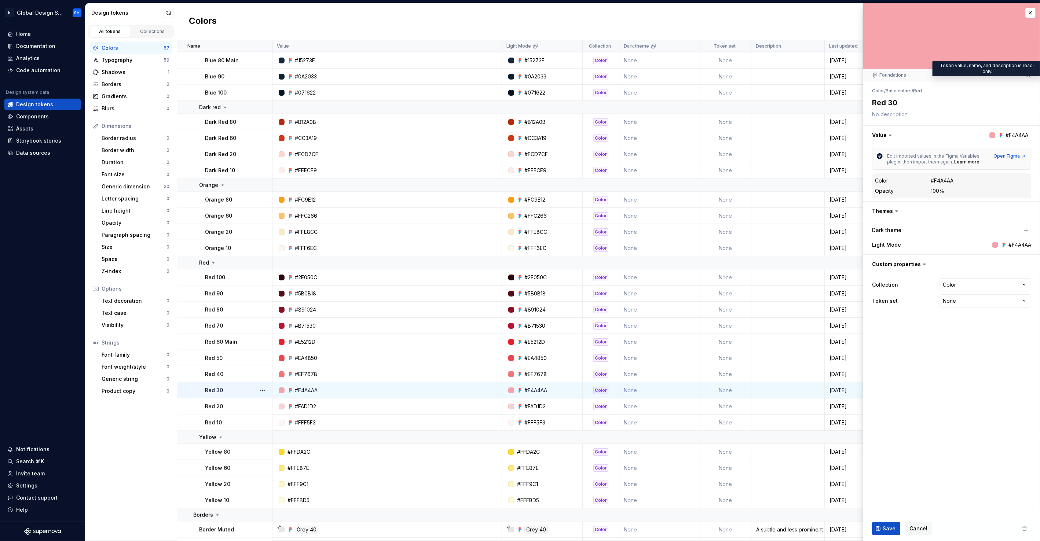
click at [1028, 73] on icon at bounding box center [1029, 75] width 6 height 6
click at [970, 282] on html "N Global Design System SH Home Documentation Analytics Code automation Design s…" at bounding box center [520, 270] width 1040 height 541
click at [969, 283] on html "N Global Design System SH Home Documentation Analytics Code automation Design s…" at bounding box center [520, 270] width 1040 height 541
click at [964, 299] on html "N Global Design System SH Home Documentation Analytics Code automation Design s…" at bounding box center [520, 270] width 1040 height 541
click at [965, 300] on html "N Global Design System SH Home Documentation Analytics Code automation Design s…" at bounding box center [520, 270] width 1040 height 541
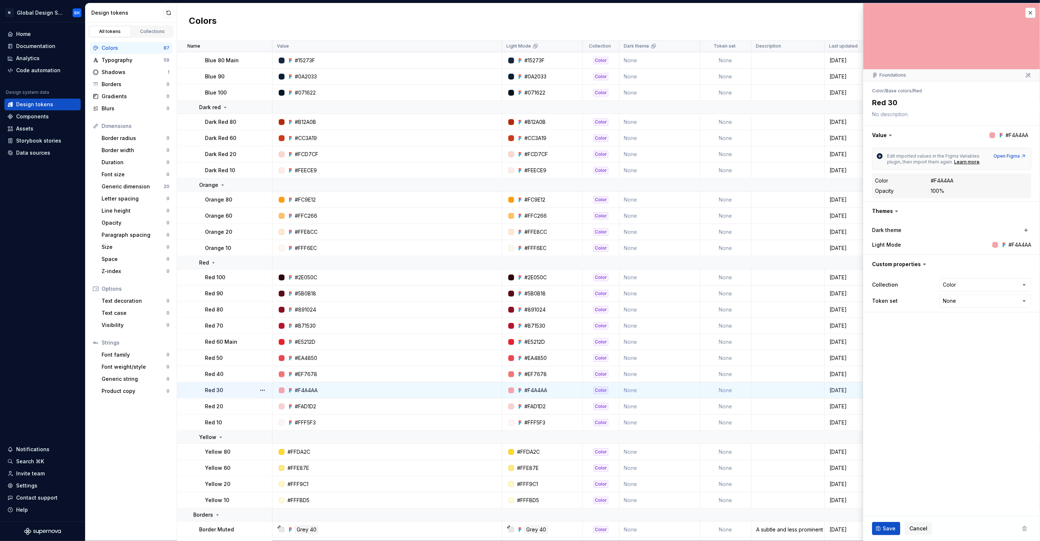
click at [1011, 246] on div "#F4A4AA" at bounding box center [1020, 244] width 23 height 7
click at [1018, 245] on div "#F4A4AA" at bounding box center [1020, 244] width 23 height 7
drag, startPoint x: 1018, startPoint y: 245, endPoint x: 947, endPoint y: 233, distance: 71.8
click at [1018, 245] on div "#F4A4AA" at bounding box center [1020, 244] width 23 height 7
click at [946, 182] on div "#F4A4AA" at bounding box center [942, 180] width 23 height 7
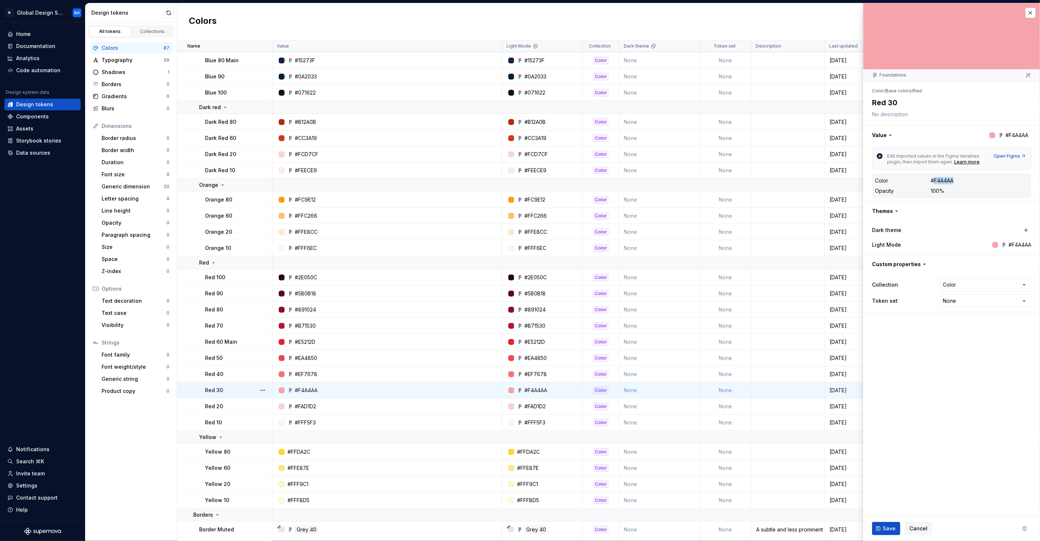
click at [946, 182] on div "#F4A4AA" at bounding box center [942, 180] width 23 height 7
click at [962, 181] on dd "#F4A4AA" at bounding box center [980, 180] width 98 height 7
click at [954, 181] on div "#F4A4AA" at bounding box center [942, 180] width 23 height 7
click at [1009, 156] on div "Open Figma" at bounding box center [1010, 156] width 33 height 6
click at [886, 105] on textarea "Red 30" at bounding box center [950, 102] width 159 height 13
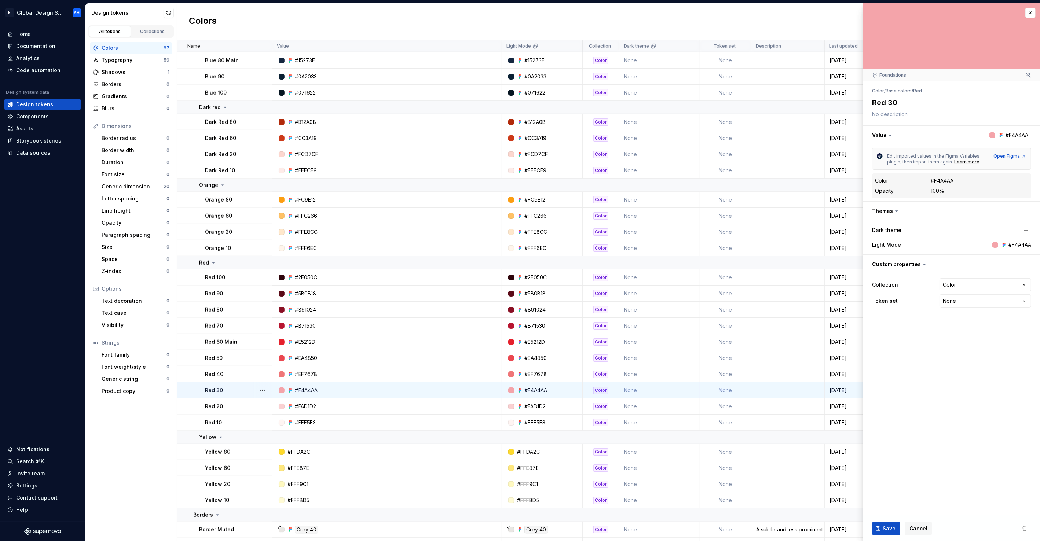
click at [891, 112] on textarea at bounding box center [950, 114] width 159 height 10
click at [896, 88] on li "Base colors" at bounding box center [899, 91] width 26 height 6
drag, startPoint x: 896, startPoint y: 74, endPoint x: 896, endPoint y: 78, distance: 4.8
click at [896, 74] on div "Foundations" at bounding box center [889, 75] width 34 height 6
click at [918, 264] on button "button" at bounding box center [951, 264] width 177 height 19
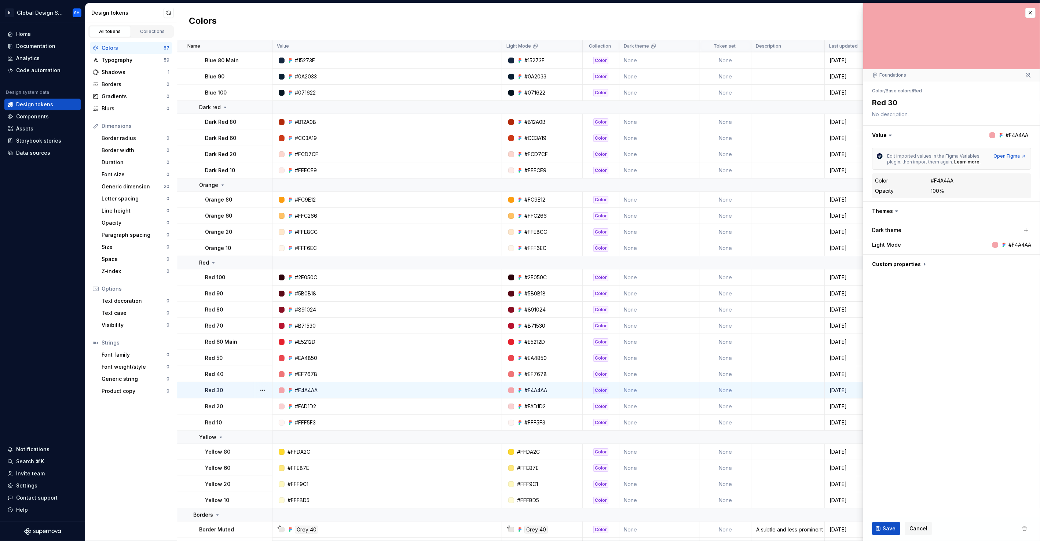
click at [893, 215] on icon at bounding box center [896, 211] width 7 height 7
click at [894, 210] on icon at bounding box center [896, 211] width 7 height 7
click at [896, 211] on icon at bounding box center [896, 211] width 7 height 7
click at [962, 162] on div "Learn more" at bounding box center [966, 162] width 25 height 6
type textarea "*"
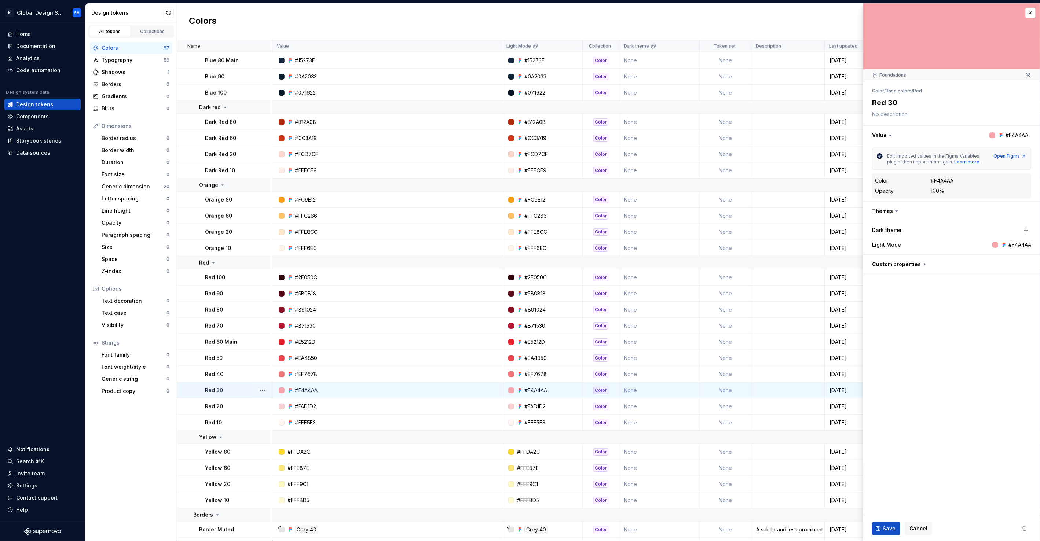
type textarea "Red 30 Pink"
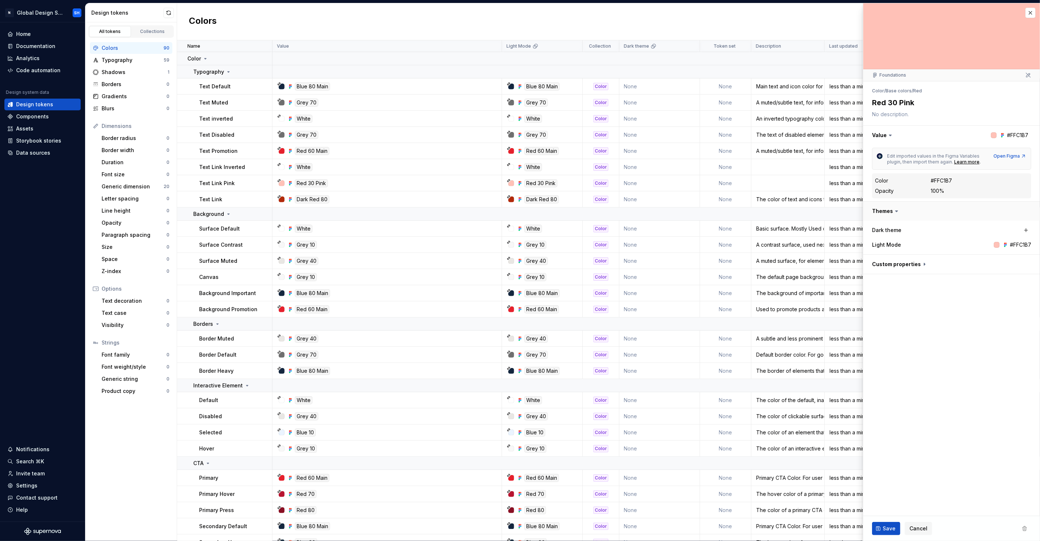
type textarea "*"
click at [1031, 13] on button "button" at bounding box center [1031, 13] width 10 height 10
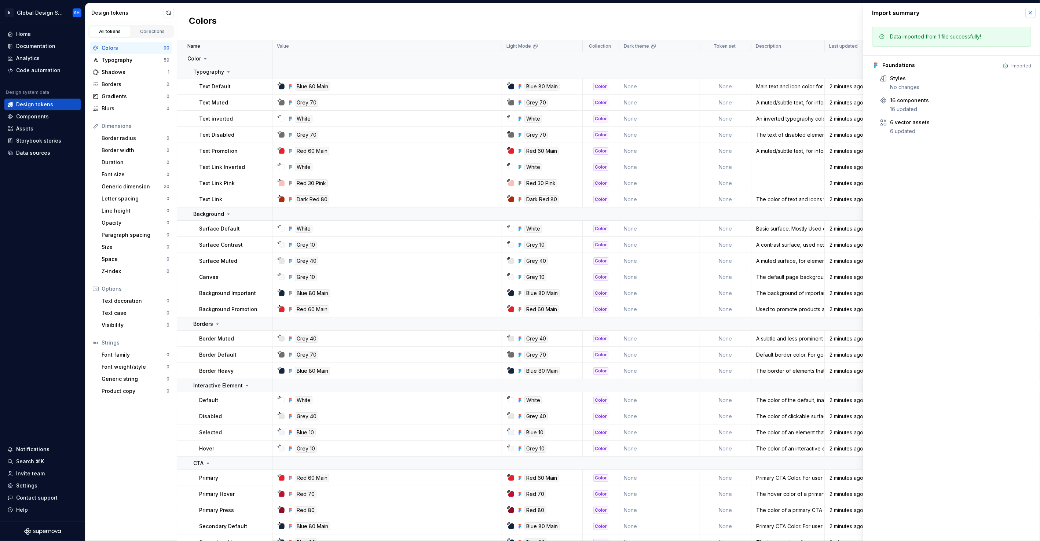
click at [1033, 12] on button "button" at bounding box center [1031, 13] width 10 height 10
click at [30, 33] on div "Home" at bounding box center [23, 33] width 15 height 7
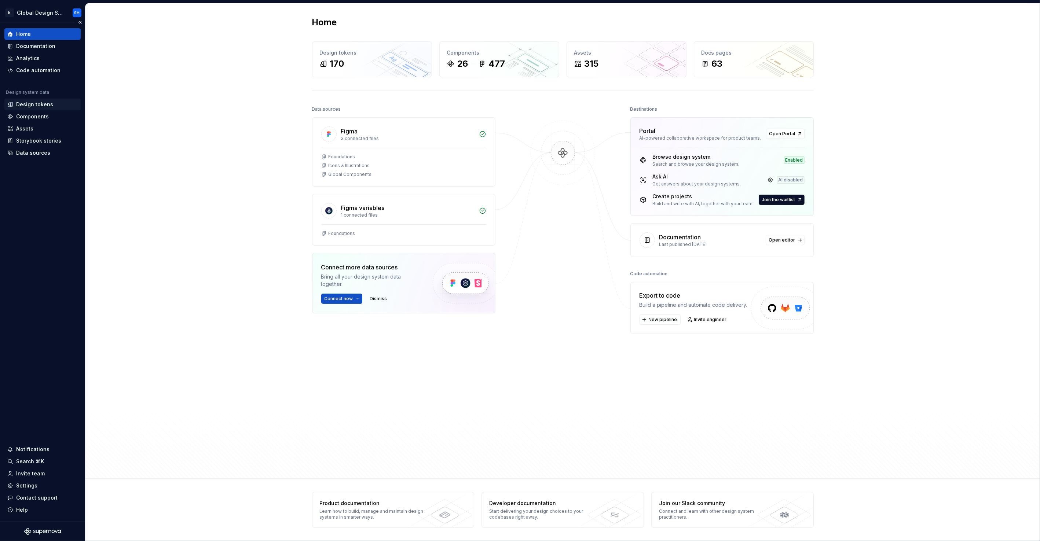
click at [32, 102] on div "Design tokens" at bounding box center [34, 104] width 37 height 7
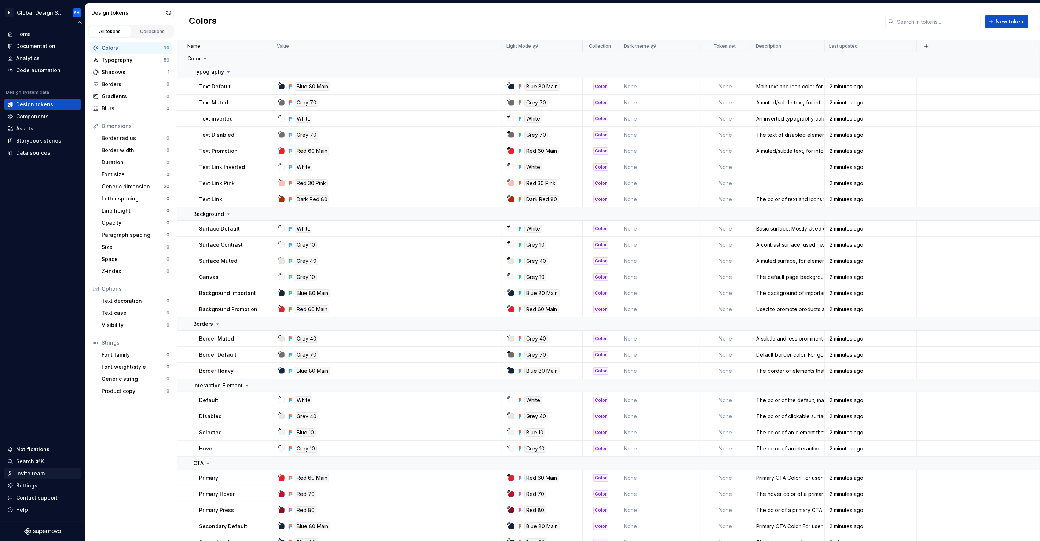
click at [27, 475] on div "Invite team" at bounding box center [30, 473] width 29 height 7
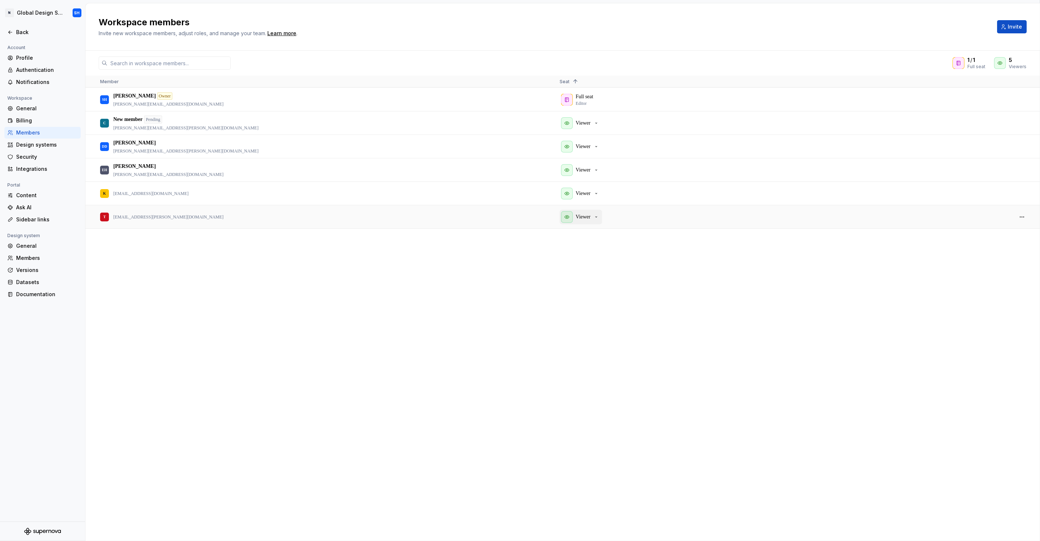
click at [595, 217] on div "Viewer" at bounding box center [580, 217] width 38 height 12
click at [21, 33] on div "Back" at bounding box center [47, 32] width 62 height 7
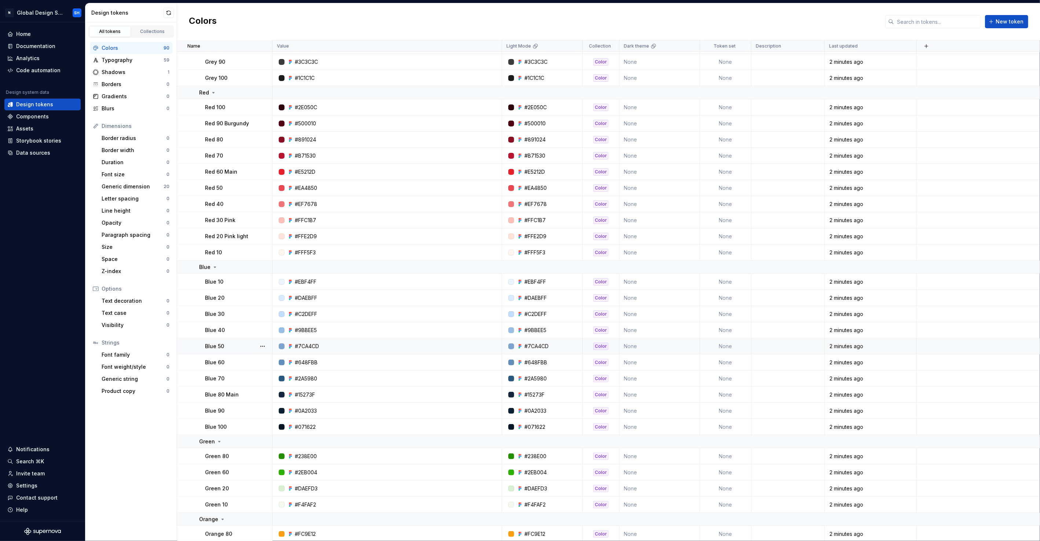
scroll to position [951, 0]
